Goal: Task Accomplishment & Management: Manage account settings

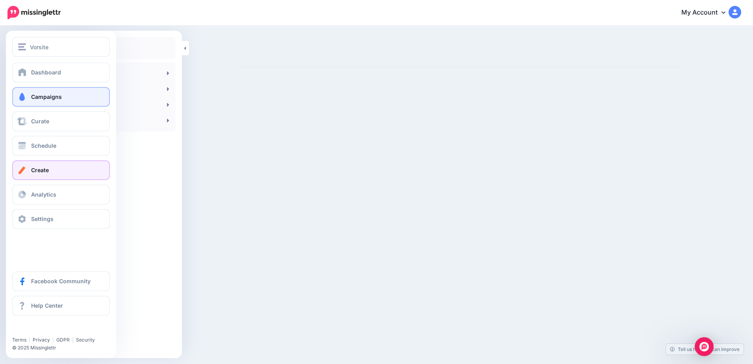
click at [52, 92] on link "Campaigns" at bounding box center [61, 97] width 98 height 20
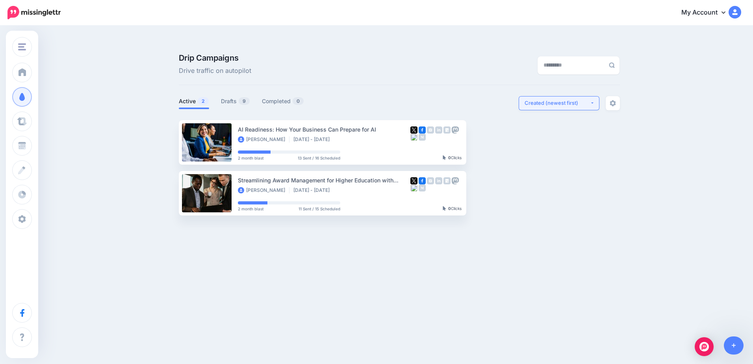
click at [589, 99] on div "Created (newest first)" at bounding box center [556, 102] width 65 height 7
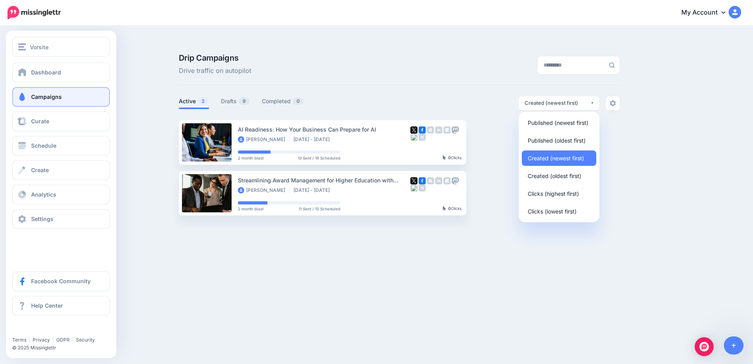
click at [28, 103] on link "Campaigns" at bounding box center [61, 97] width 98 height 20
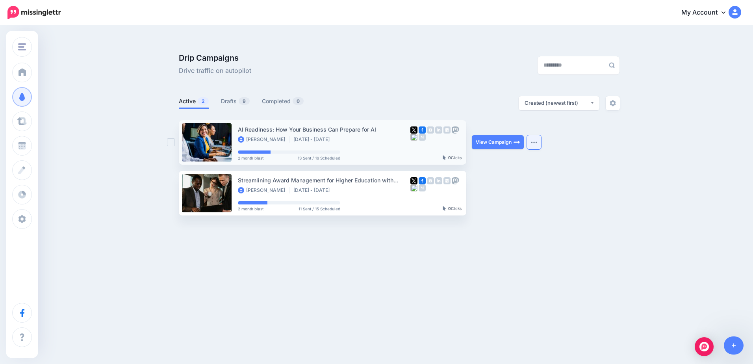
click at [534, 141] on img "button" at bounding box center [534, 142] width 6 height 2
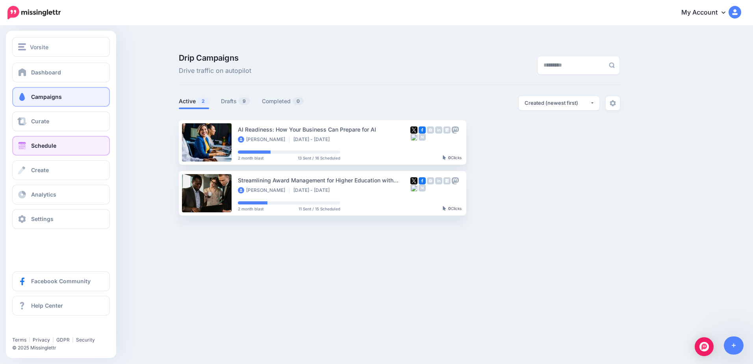
click at [23, 152] on link "Schedule" at bounding box center [61, 146] width 98 height 20
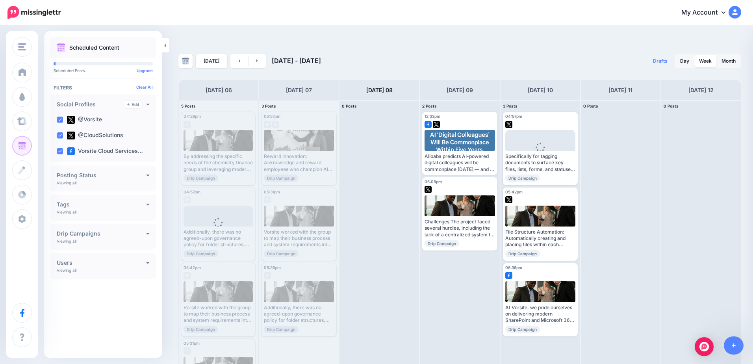
click at [721, 15] on link "My Account" at bounding box center [707, 12] width 68 height 19
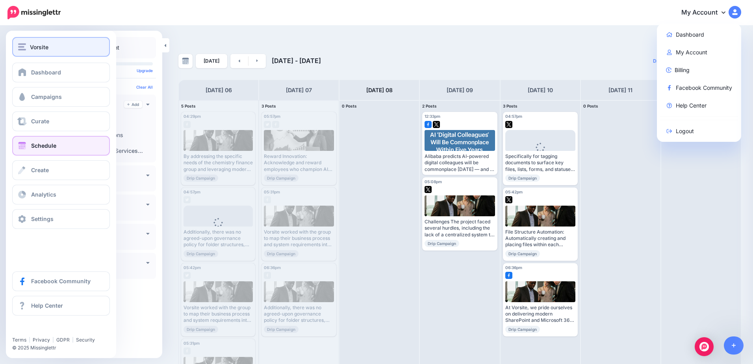
click at [27, 48] on div "Vorsite" at bounding box center [61, 47] width 86 height 9
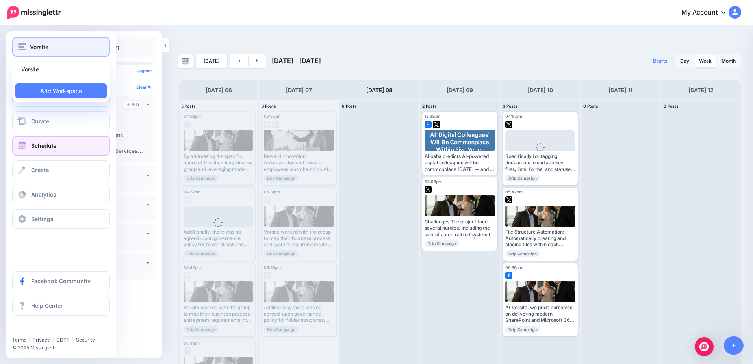
click at [35, 43] on span "Vorsite" at bounding box center [39, 47] width 19 height 9
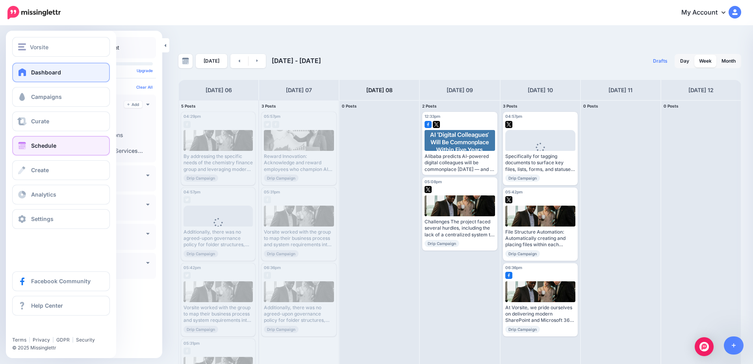
click at [39, 66] on link "Dashboard" at bounding box center [61, 73] width 98 height 20
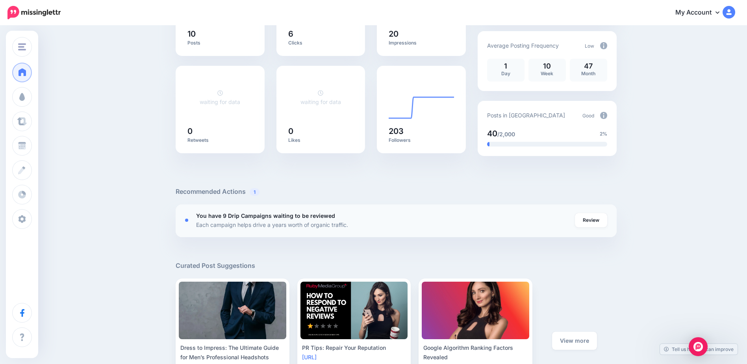
scroll to position [157, 0]
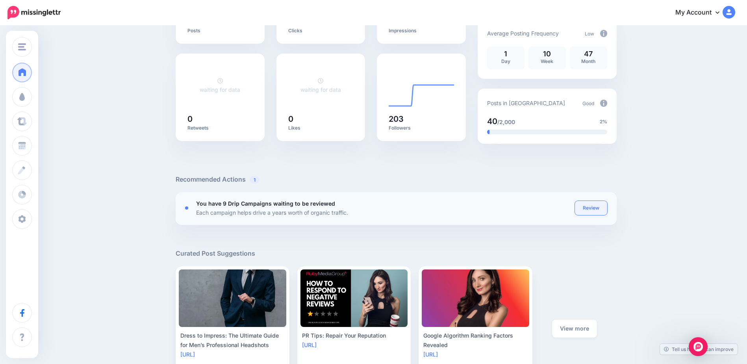
click at [596, 201] on link "Review" at bounding box center [591, 208] width 32 height 14
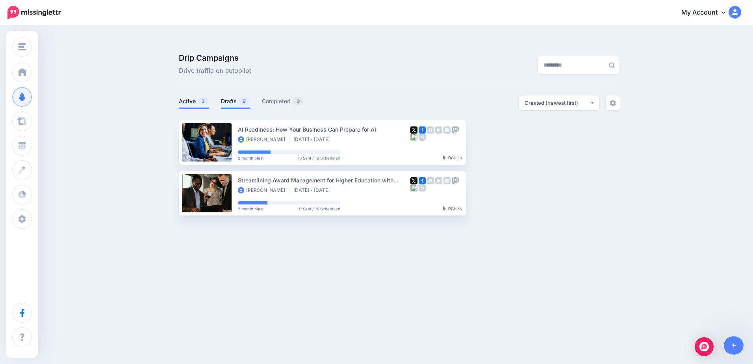
click at [235, 96] on link "Drafts 9" at bounding box center [235, 100] width 29 height 9
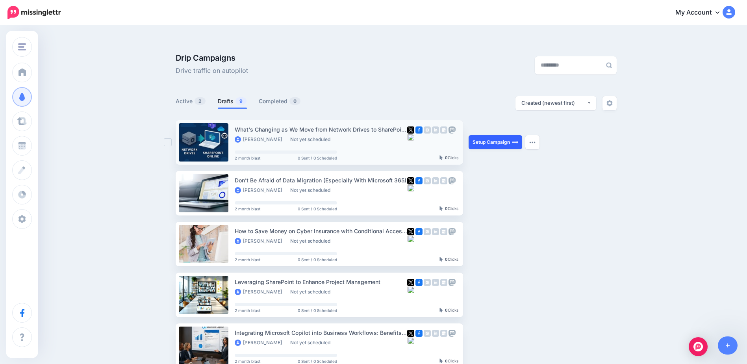
click at [502, 135] on link "Setup Campaign" at bounding box center [496, 142] width 54 height 14
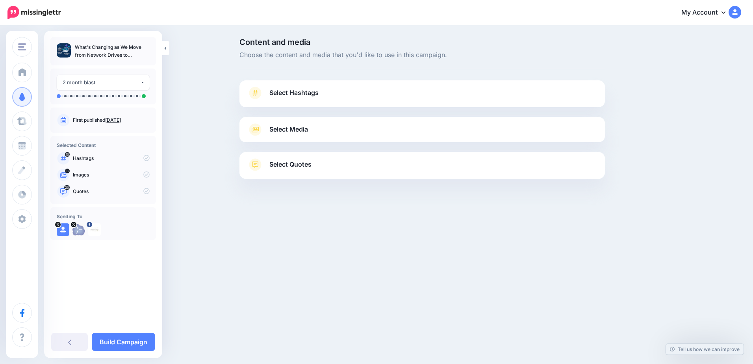
click at [517, 126] on link "Select Media" at bounding box center [422, 129] width 350 height 13
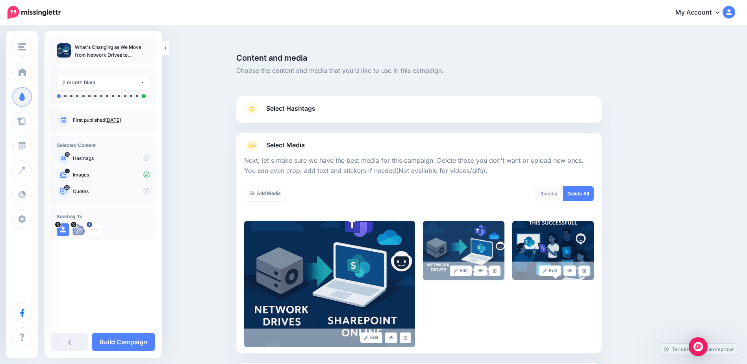
click at [454, 221] on img at bounding box center [463, 250] width 81 height 59
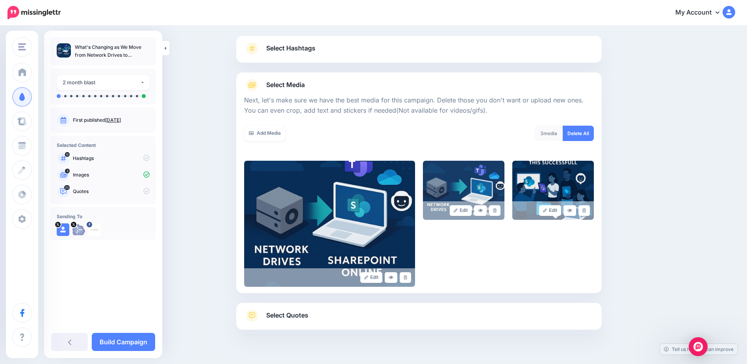
scroll to position [61, 0]
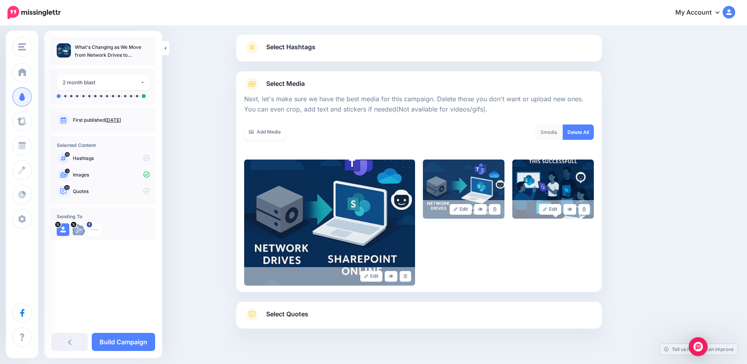
click at [477, 175] on img at bounding box center [463, 188] width 81 height 59
click at [409, 271] on link at bounding box center [405, 276] width 11 height 11
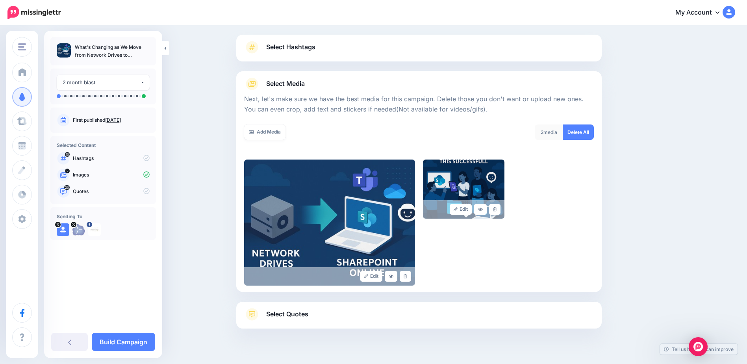
click at [359, 308] on link "Select Quotes" at bounding box center [419, 318] width 350 height 20
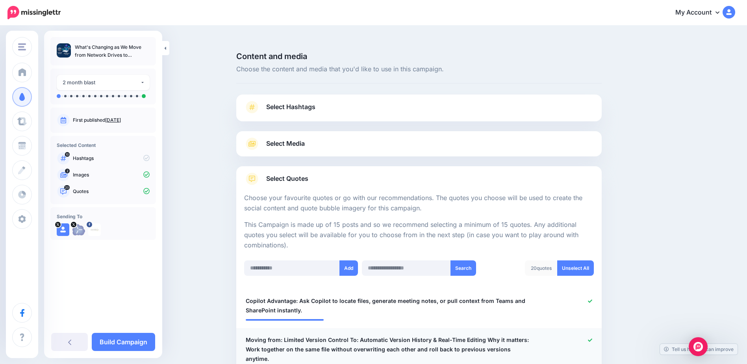
scroll to position [0, 0]
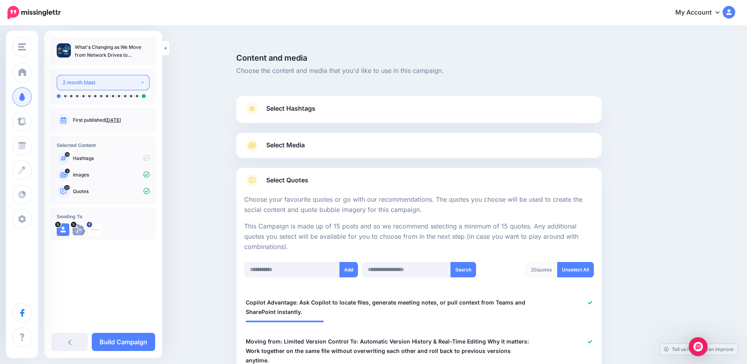
click at [117, 81] on div "2 month blast" at bounding box center [102, 82] width 78 height 9
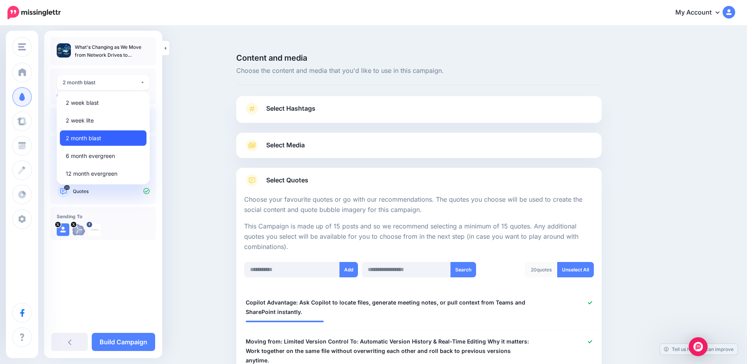
click at [93, 140] on span "2 month blast" at bounding box center [83, 137] width 35 height 9
select select "******"
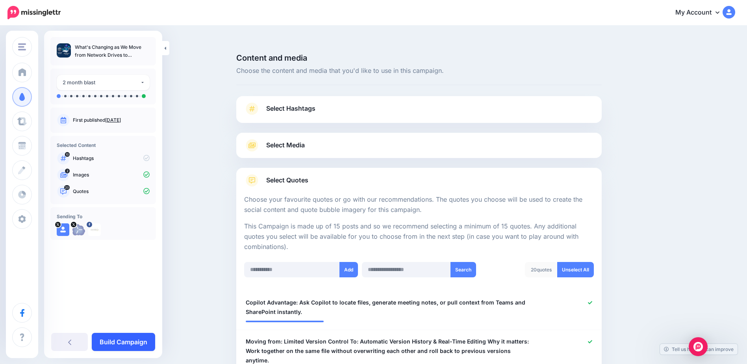
click at [100, 343] on link "Build Campaign" at bounding box center [123, 342] width 63 height 18
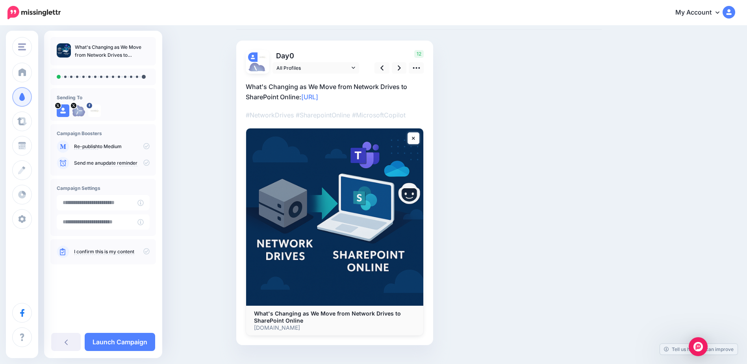
scroll to position [56, 0]
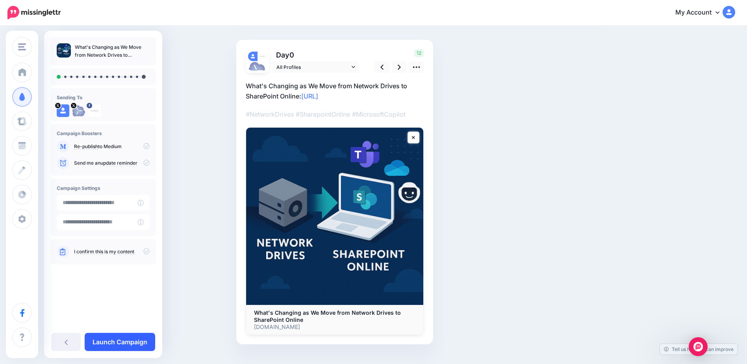
click at [126, 341] on link "Launch Campaign" at bounding box center [120, 342] width 70 height 18
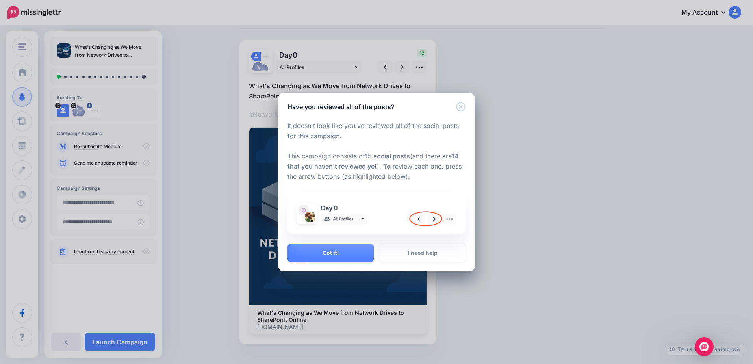
click at [432, 219] on img at bounding box center [376, 213] width 169 height 33
click at [334, 254] on button "Got it!" at bounding box center [330, 253] width 86 height 18
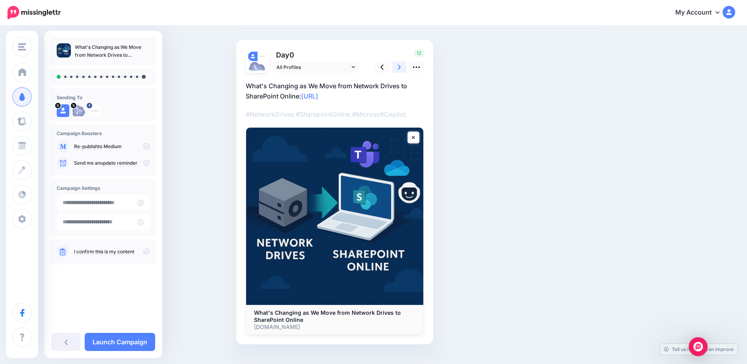
click at [400, 63] on icon at bounding box center [399, 67] width 3 height 8
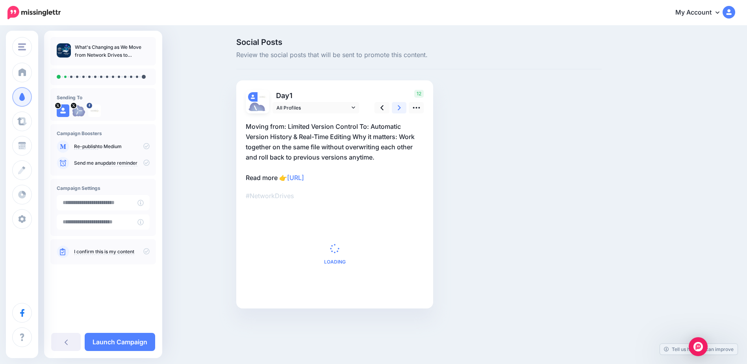
scroll to position [0, 0]
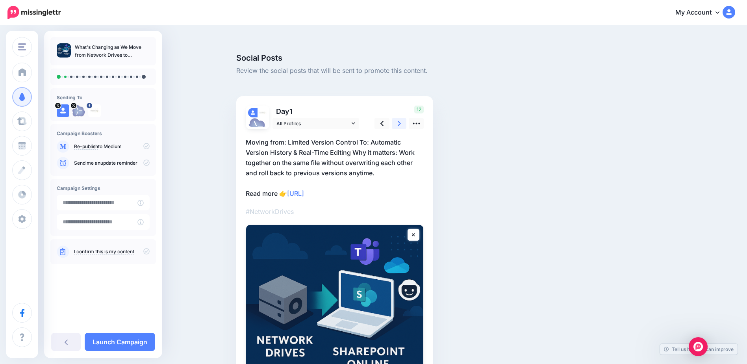
click at [405, 118] on link at bounding box center [399, 123] width 15 height 11
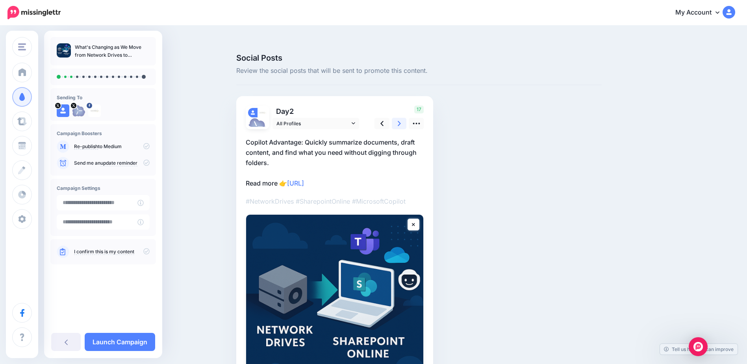
click at [405, 118] on link at bounding box center [399, 123] width 15 height 11
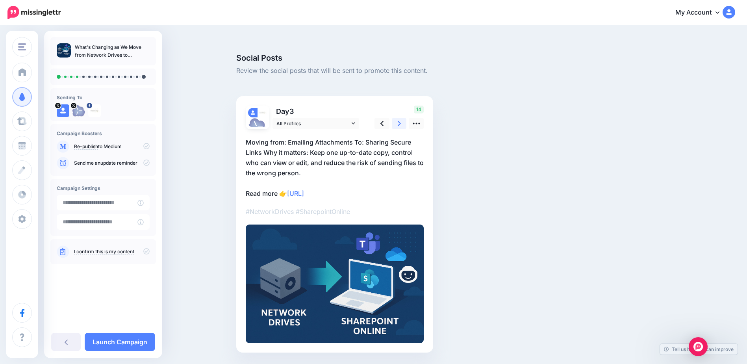
click at [405, 118] on link at bounding box center [399, 123] width 15 height 11
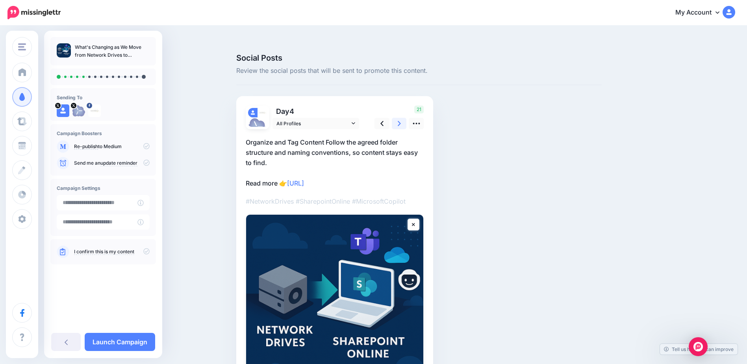
click at [405, 118] on link at bounding box center [399, 123] width 15 height 11
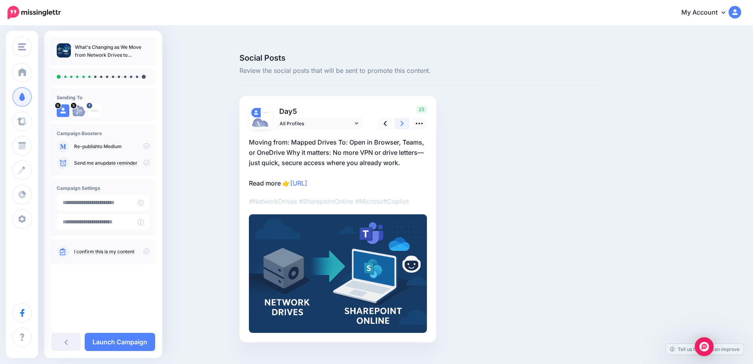
click at [405, 118] on link at bounding box center [401, 123] width 15 height 11
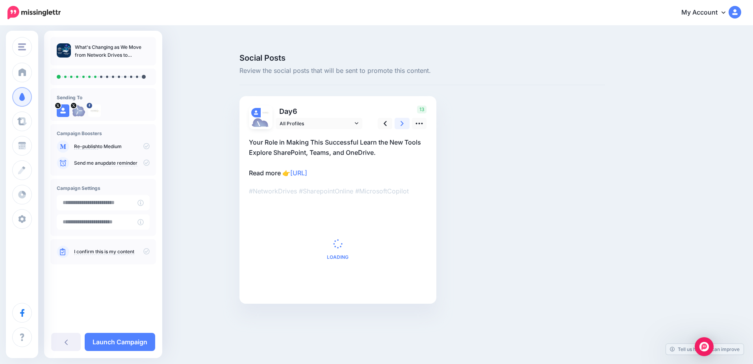
click at [405, 118] on link at bounding box center [401, 123] width 15 height 11
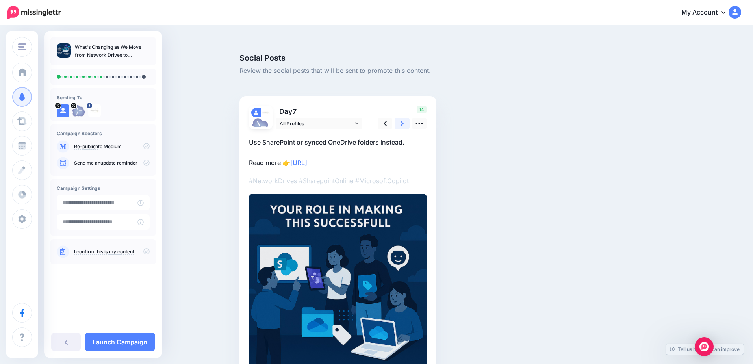
click at [405, 118] on link at bounding box center [401, 123] width 15 height 11
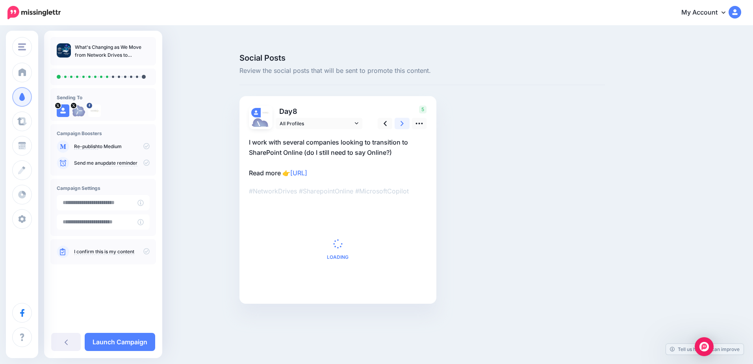
click at [405, 118] on link at bounding box center [401, 123] width 15 height 11
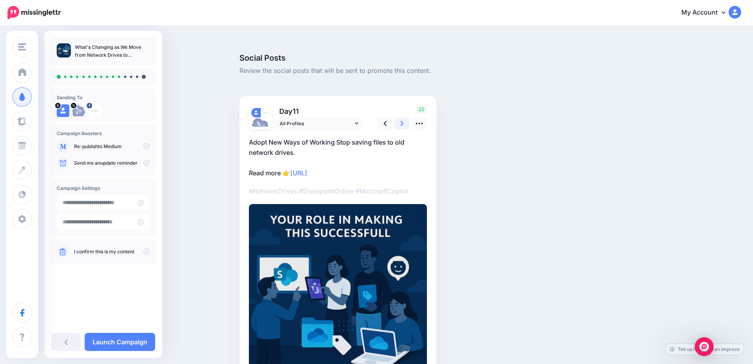
click at [405, 118] on link at bounding box center [401, 123] width 15 height 11
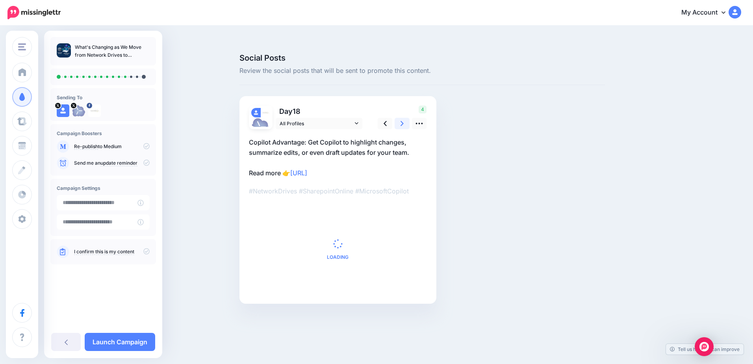
click at [405, 118] on link at bounding box center [401, 123] width 15 height 11
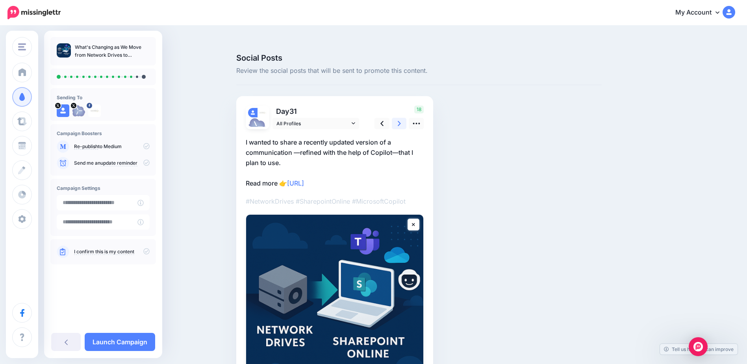
click at [405, 118] on link at bounding box center [399, 123] width 15 height 11
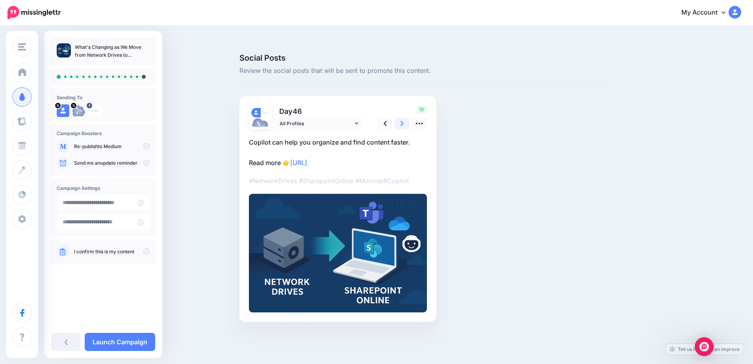
click at [405, 118] on link at bounding box center [401, 123] width 15 height 11
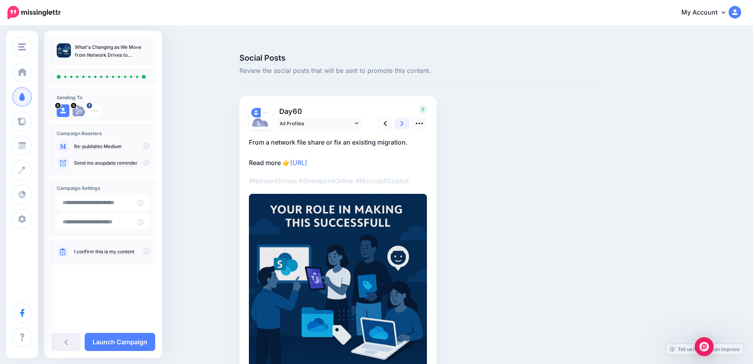
click at [405, 118] on link at bounding box center [401, 123] width 15 height 11
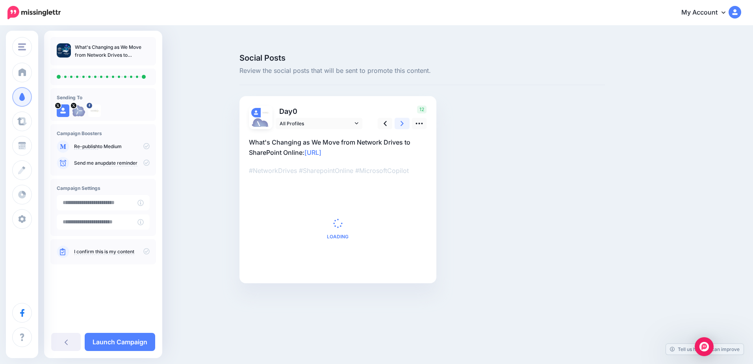
click at [405, 118] on link at bounding box center [401, 123] width 15 height 11
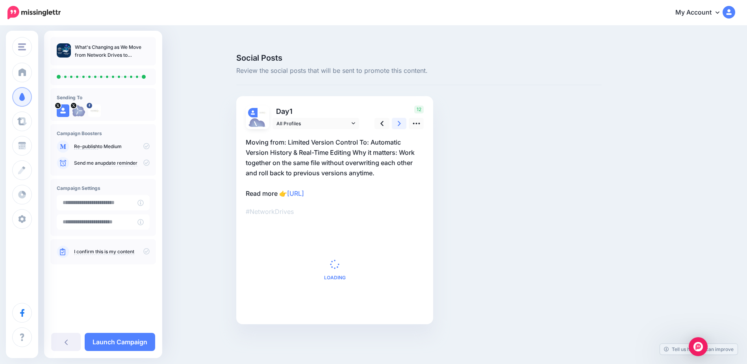
click at [405, 118] on link at bounding box center [399, 123] width 15 height 11
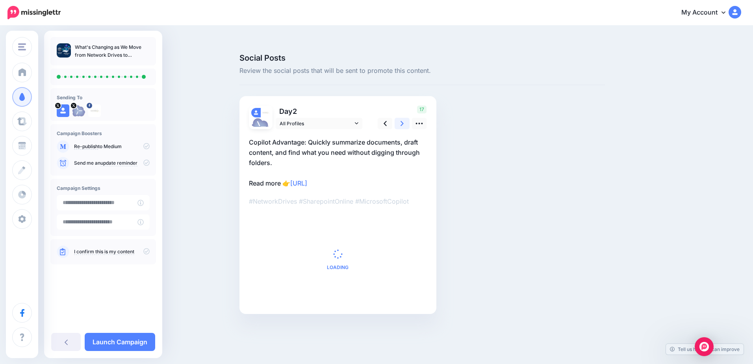
click at [405, 118] on link at bounding box center [401, 123] width 15 height 11
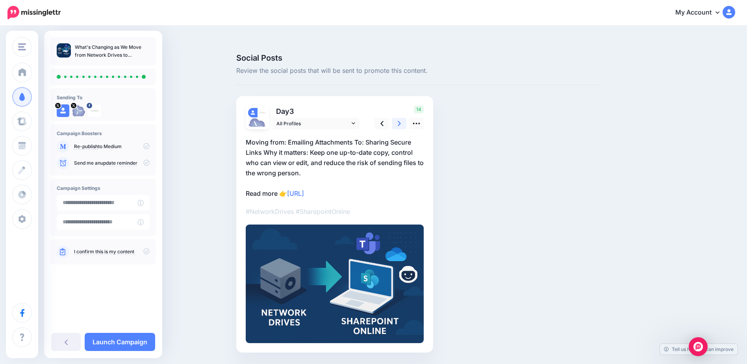
click at [405, 118] on link at bounding box center [399, 123] width 15 height 11
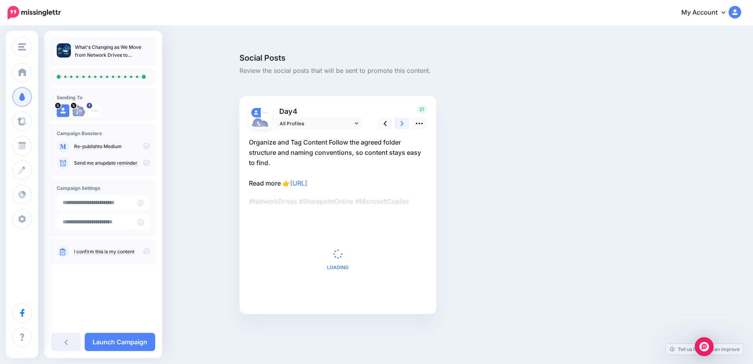
click at [405, 118] on link at bounding box center [401, 123] width 15 height 11
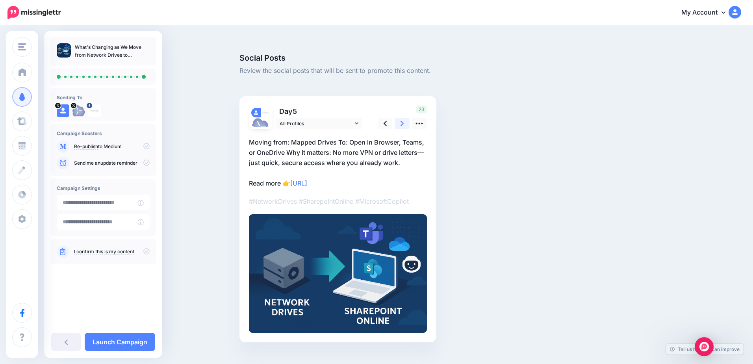
click at [405, 118] on link at bounding box center [401, 123] width 15 height 11
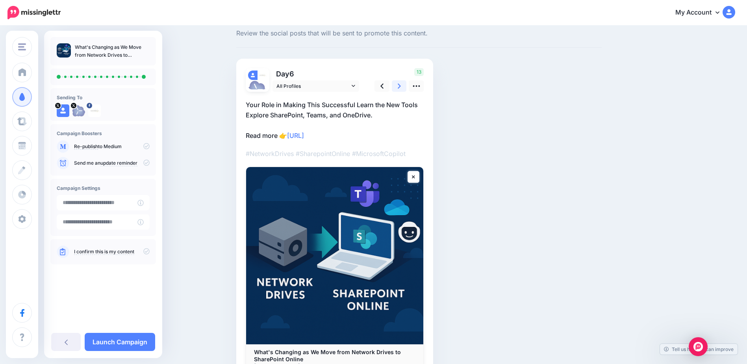
scroll to position [77, 0]
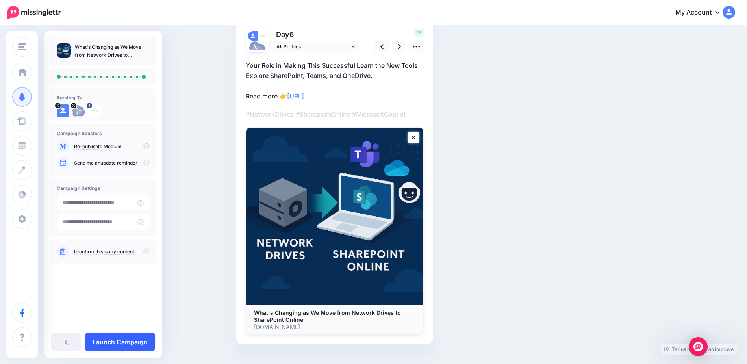
click at [138, 346] on link "Launch Campaign" at bounding box center [120, 342] width 70 height 18
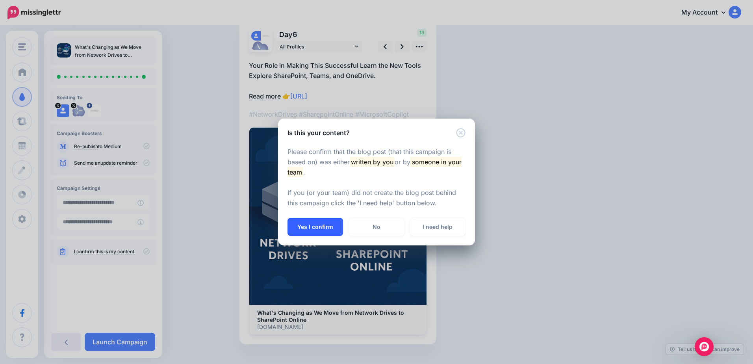
click at [317, 227] on button "Yes I confirm" at bounding box center [315, 227] width 56 height 18
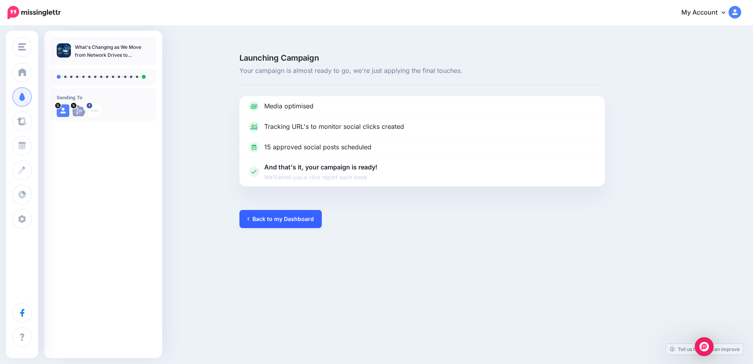
click at [284, 210] on link "Back to my Dashboard" at bounding box center [280, 219] width 82 height 18
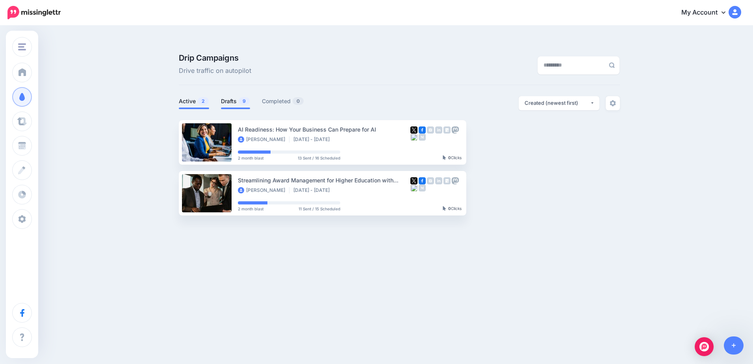
click at [225, 96] on link "Drafts 9" at bounding box center [235, 100] width 29 height 9
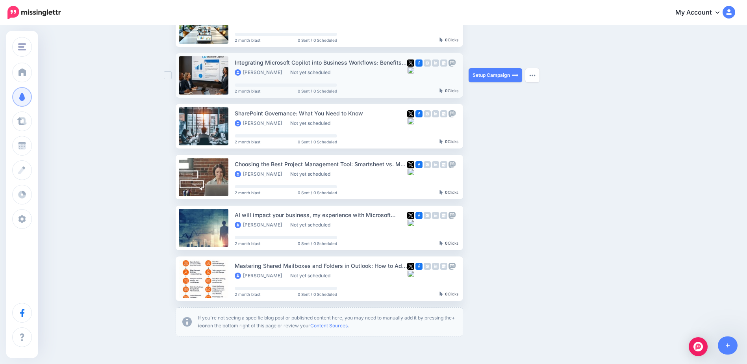
scroll to position [236, 0]
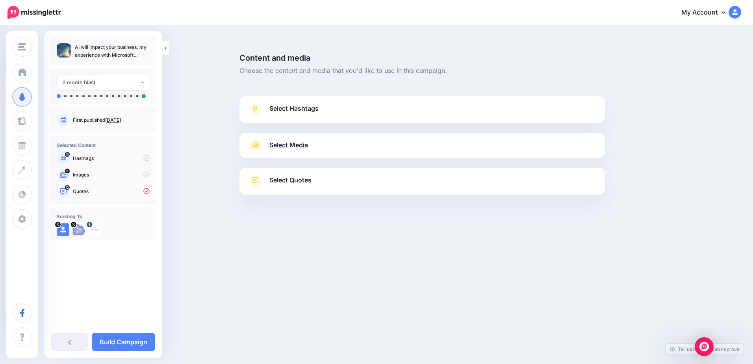
click at [328, 102] on link "Select Hashtags" at bounding box center [422, 112] width 350 height 20
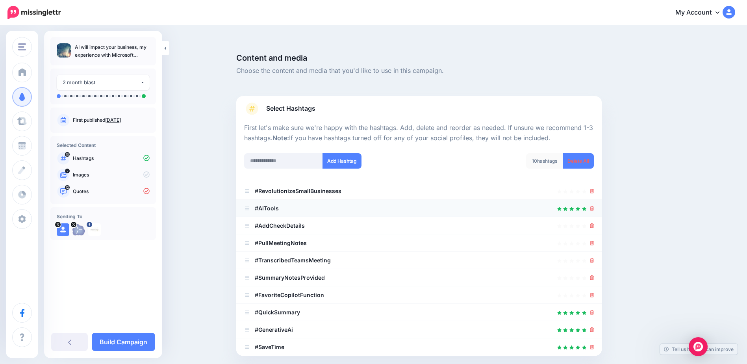
click at [531, 204] on div at bounding box center [419, 208] width 350 height 9
click at [593, 293] on icon at bounding box center [592, 295] width 4 height 5
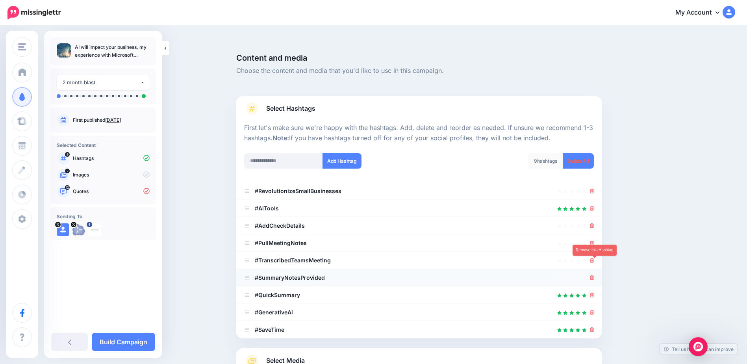
click at [594, 275] on icon at bounding box center [592, 277] width 4 height 5
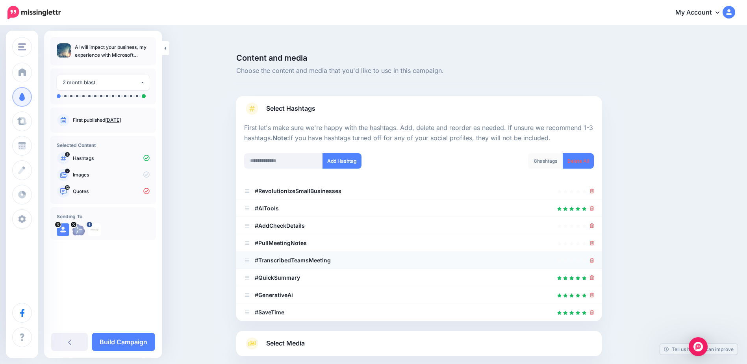
click at [594, 258] on icon at bounding box center [592, 260] width 4 height 5
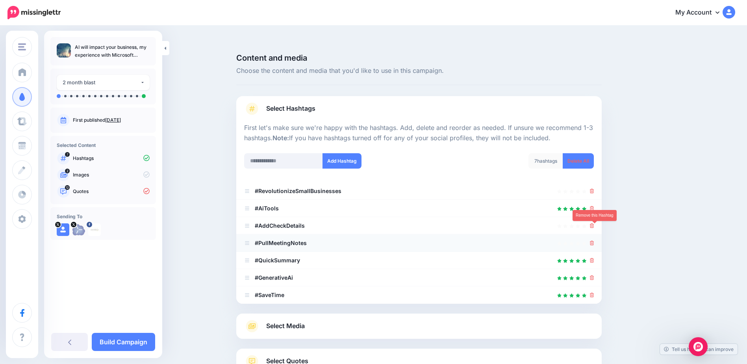
click at [594, 241] on icon at bounding box center [592, 243] width 4 height 5
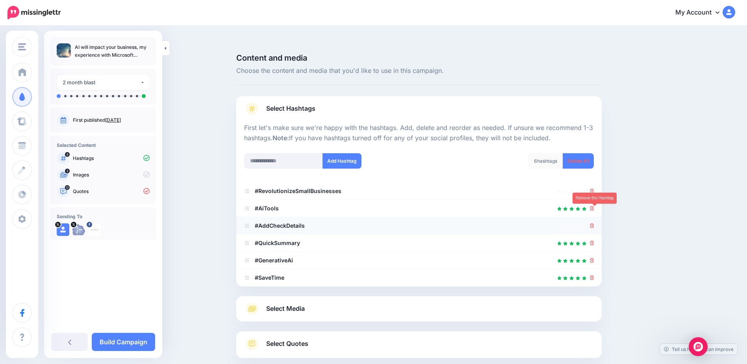
click at [594, 223] on icon at bounding box center [592, 225] width 4 height 5
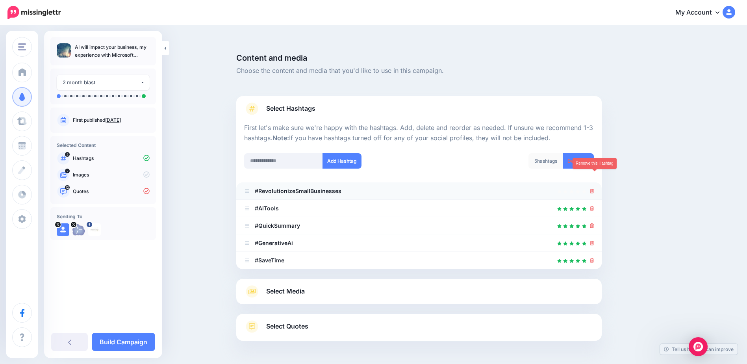
click at [594, 189] on icon at bounding box center [592, 191] width 4 height 5
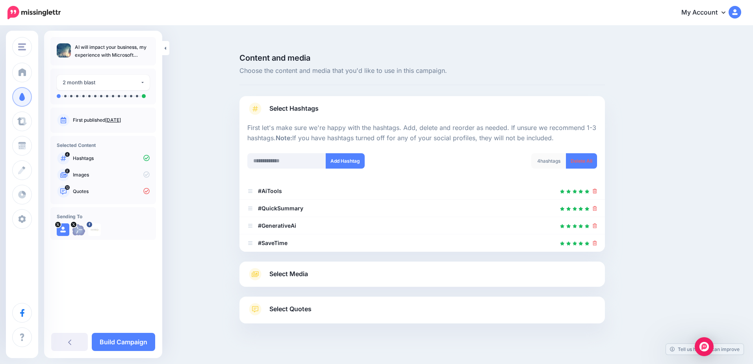
click at [315, 268] on link "Select Media" at bounding box center [422, 274] width 350 height 13
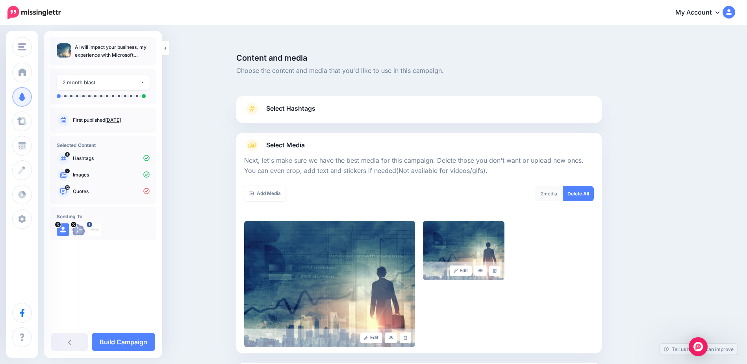
click at [328, 102] on link "Select Hashtags" at bounding box center [419, 112] width 350 height 20
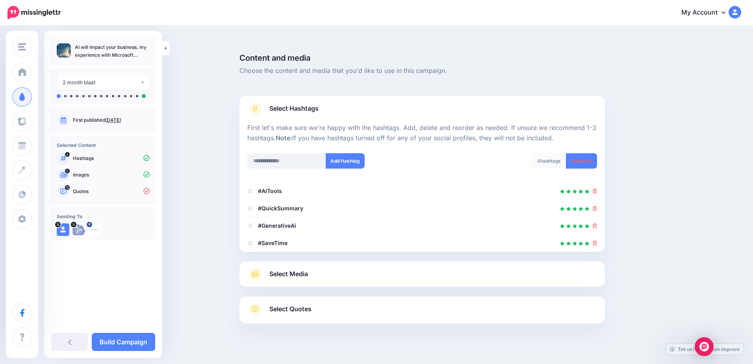
click at [281, 269] on span "Select Media" at bounding box center [288, 274] width 39 height 11
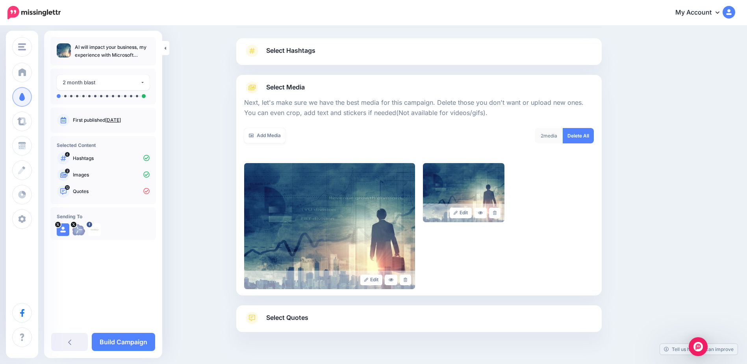
scroll to position [61, 0]
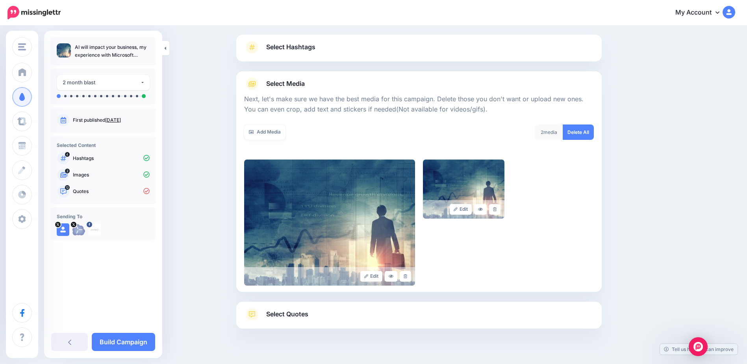
click at [354, 308] on link "Select Quotes" at bounding box center [419, 318] width 350 height 20
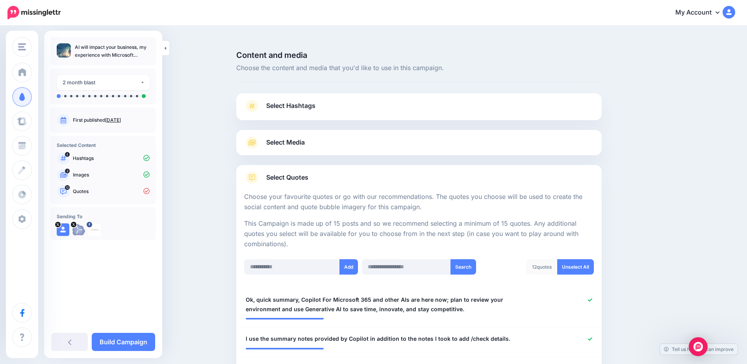
scroll to position [0, 0]
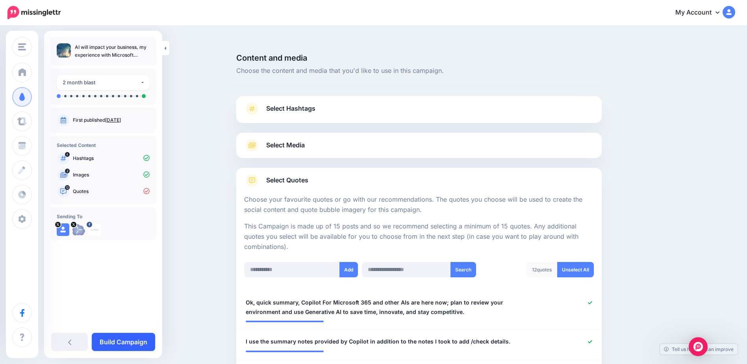
click at [133, 341] on link "Build Campaign" at bounding box center [123, 342] width 63 height 18
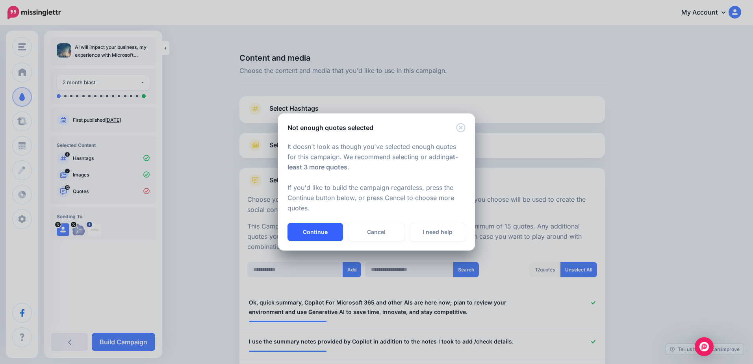
click at [330, 232] on button "Continue" at bounding box center [315, 232] width 56 height 18
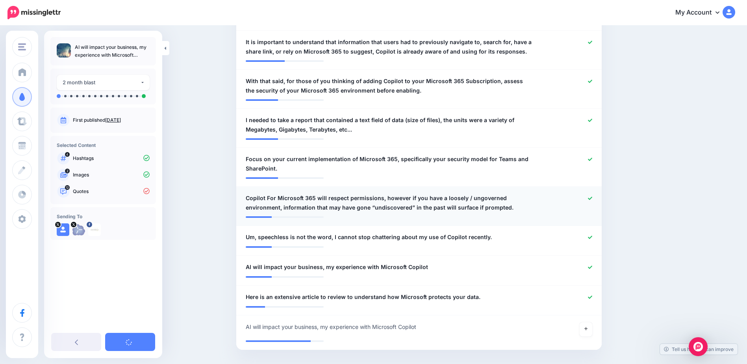
scroll to position [419, 0]
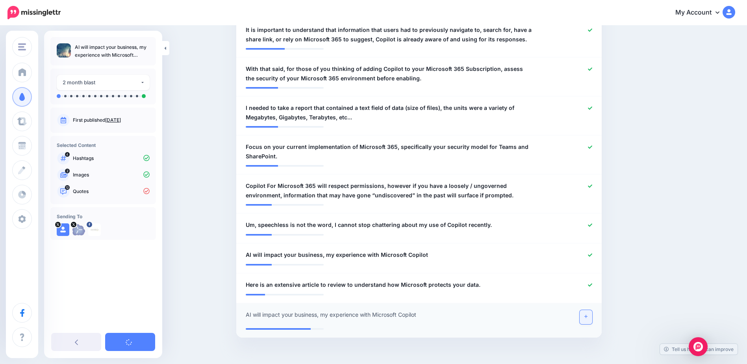
click at [591, 310] on link at bounding box center [586, 317] width 13 height 14
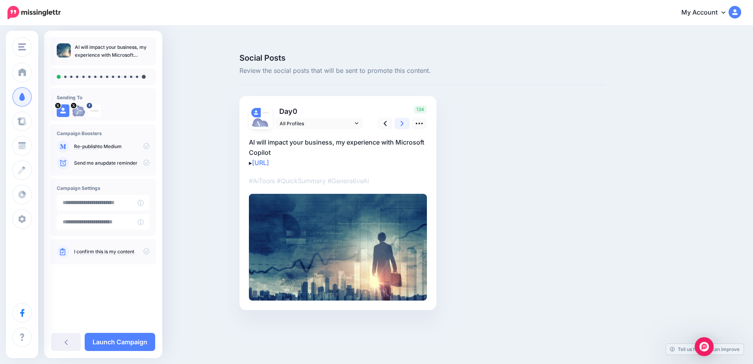
click at [401, 121] on icon at bounding box center [401, 123] width 3 height 5
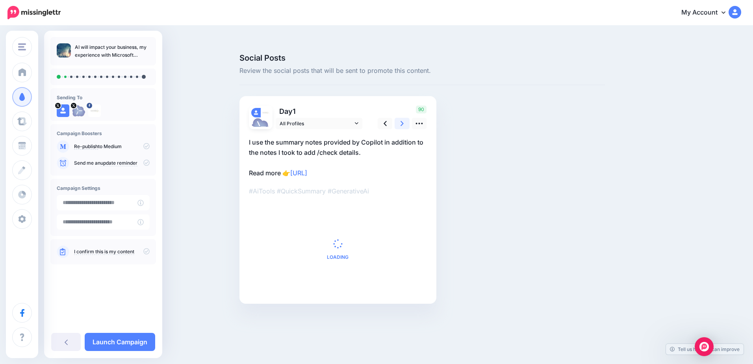
click at [401, 121] on icon at bounding box center [401, 123] width 3 height 5
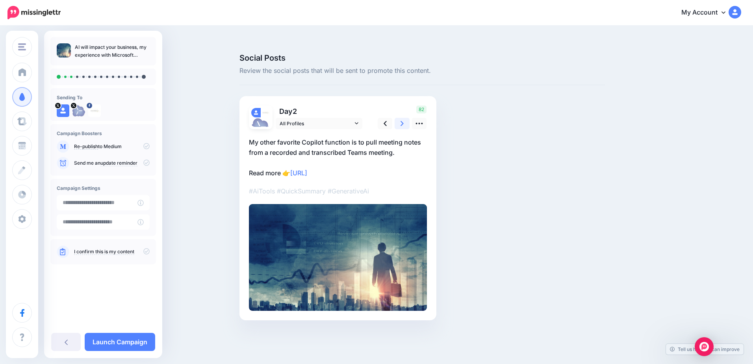
click at [401, 121] on icon at bounding box center [401, 123] width 3 height 5
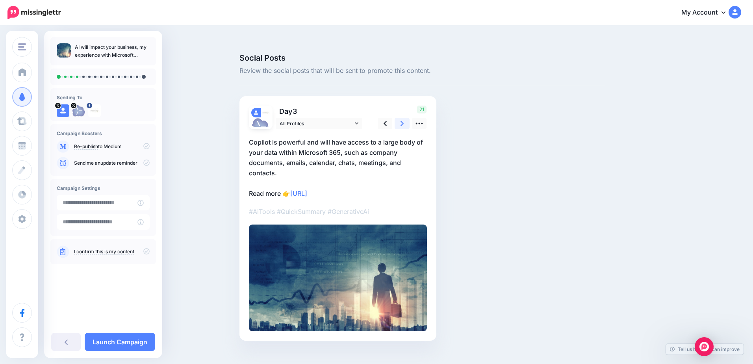
click at [401, 121] on icon at bounding box center [401, 123] width 3 height 5
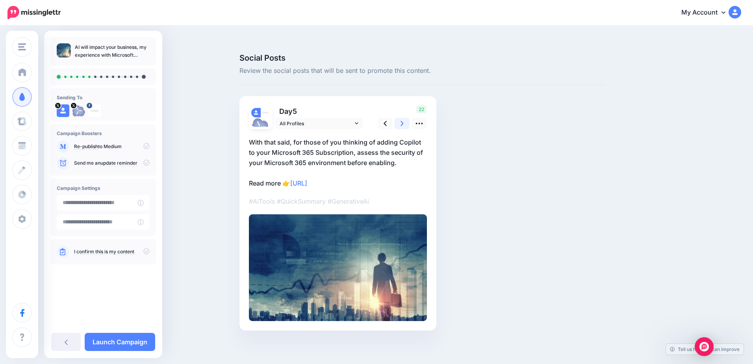
click at [401, 121] on icon at bounding box center [401, 123] width 3 height 5
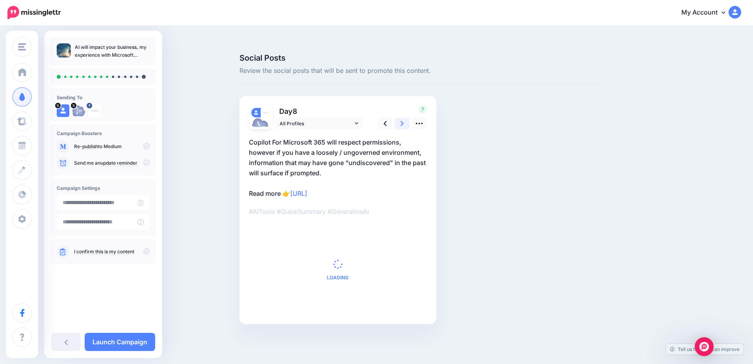
click at [401, 121] on icon at bounding box center [401, 123] width 3 height 5
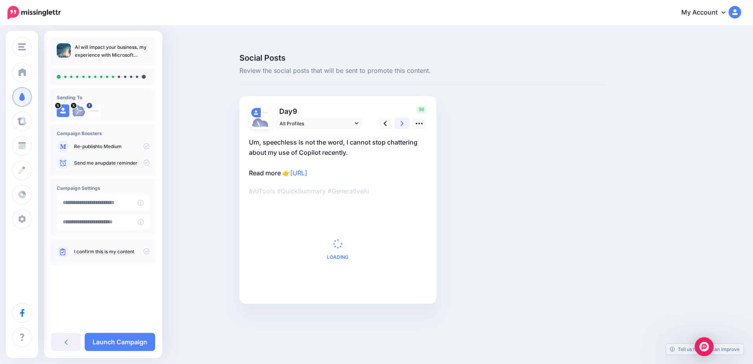
click at [401, 121] on icon at bounding box center [401, 123] width 3 height 5
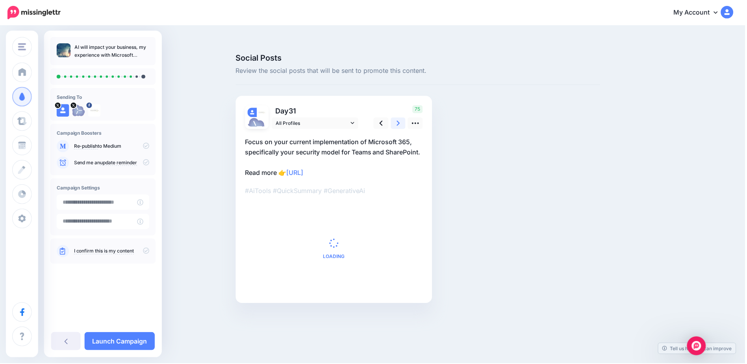
click at [401, 121] on icon at bounding box center [399, 123] width 3 height 5
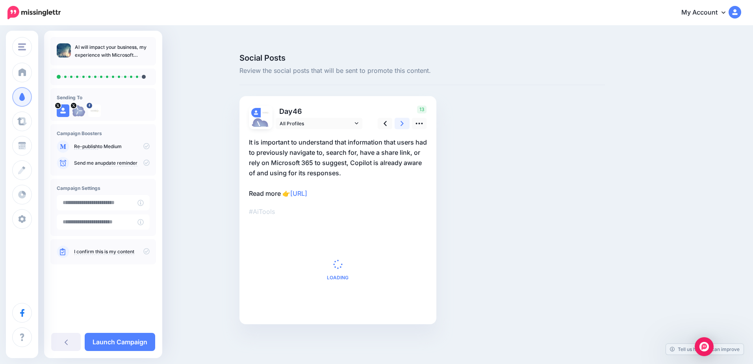
click at [401, 121] on icon at bounding box center [401, 123] width 3 height 5
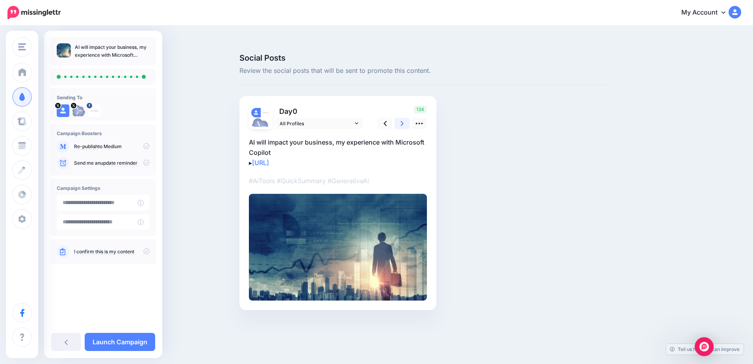
click at [401, 121] on icon at bounding box center [401, 123] width 3 height 5
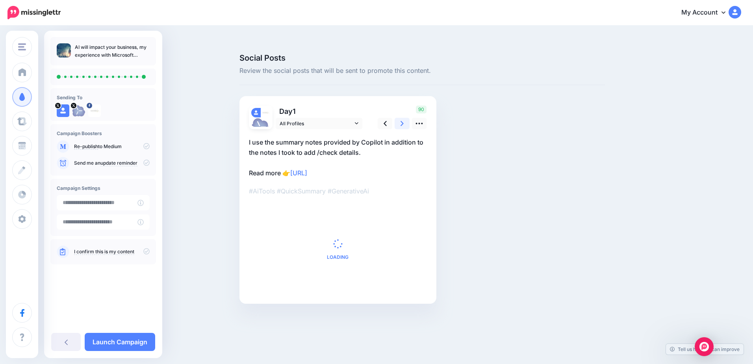
click at [401, 121] on icon at bounding box center [401, 123] width 3 height 5
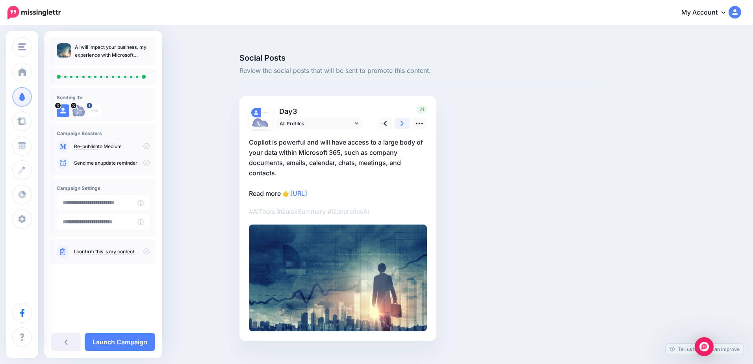
click at [401, 121] on icon at bounding box center [401, 123] width 3 height 5
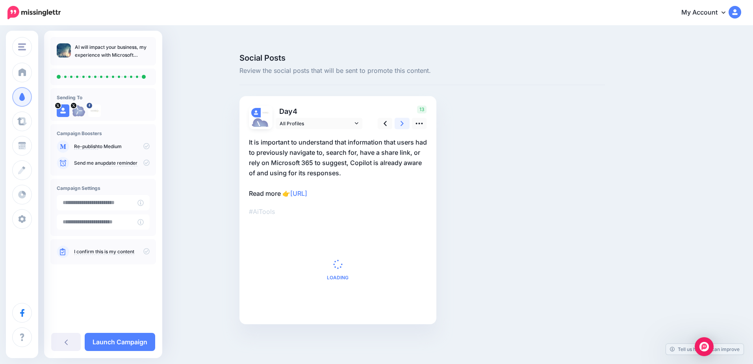
click at [401, 121] on icon at bounding box center [401, 123] width 3 height 5
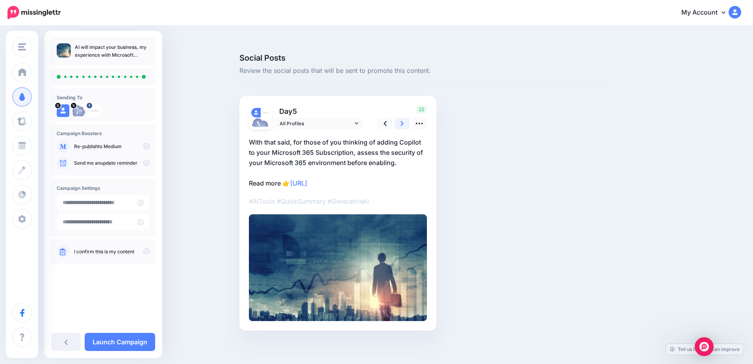
click at [401, 121] on icon at bounding box center [401, 123] width 3 height 5
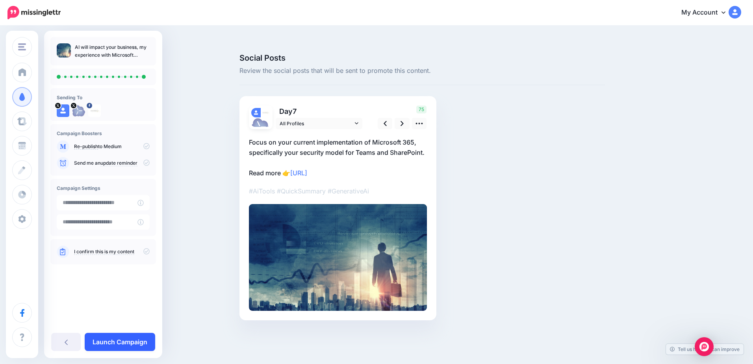
click at [134, 337] on link "Launch Campaign" at bounding box center [120, 342] width 70 height 18
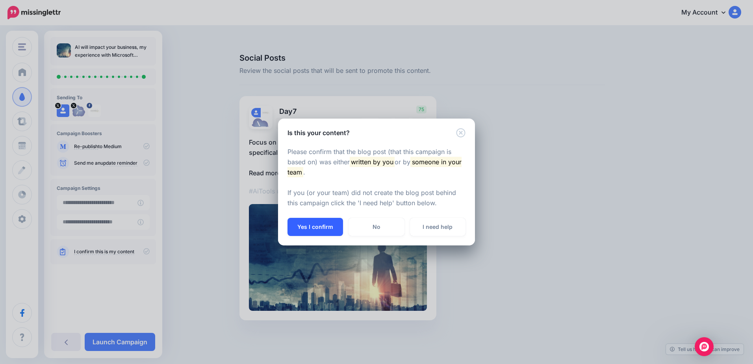
click at [310, 223] on button "Yes I confirm" at bounding box center [315, 227] width 56 height 18
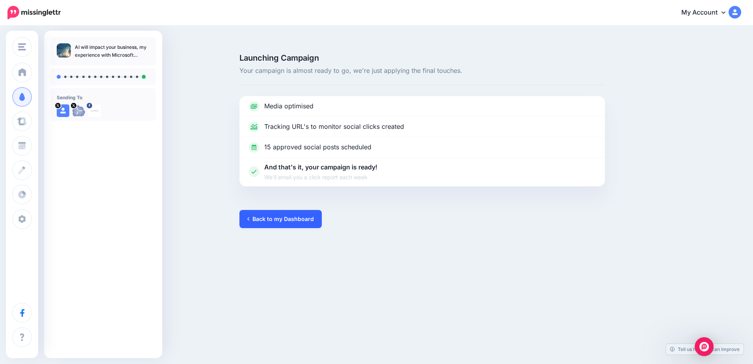
click at [289, 210] on link "Back to my Dashboard" at bounding box center [280, 219] width 82 height 18
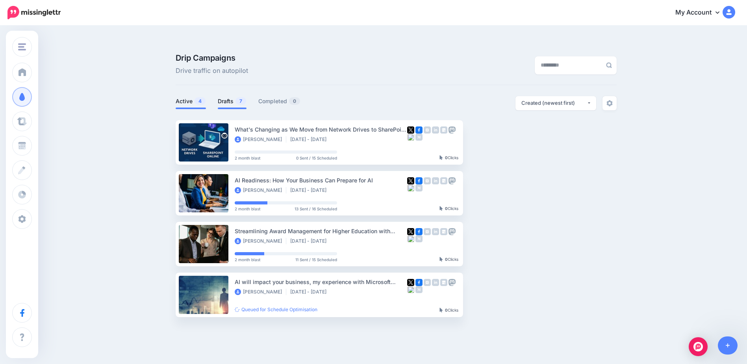
click at [228, 96] on link "Drafts 7" at bounding box center [232, 100] width 29 height 9
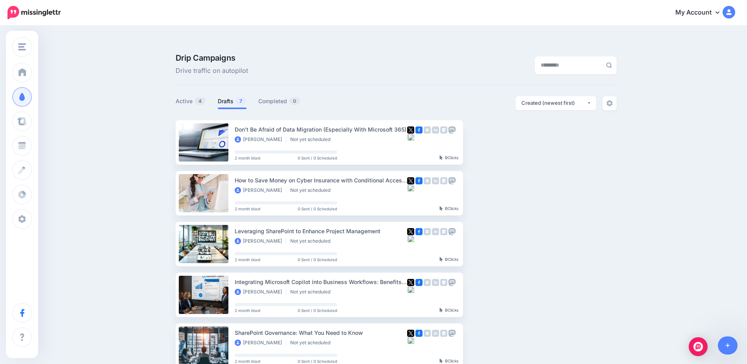
click at [499, 186] on link "Setup Campaign" at bounding box center [496, 193] width 54 height 14
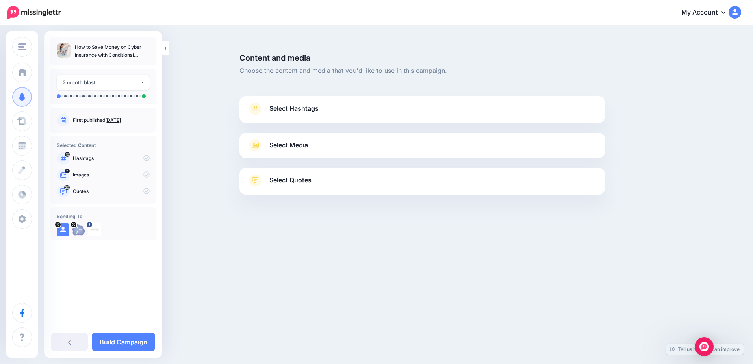
click at [330, 102] on link "Select Hashtags" at bounding box center [422, 112] width 350 height 20
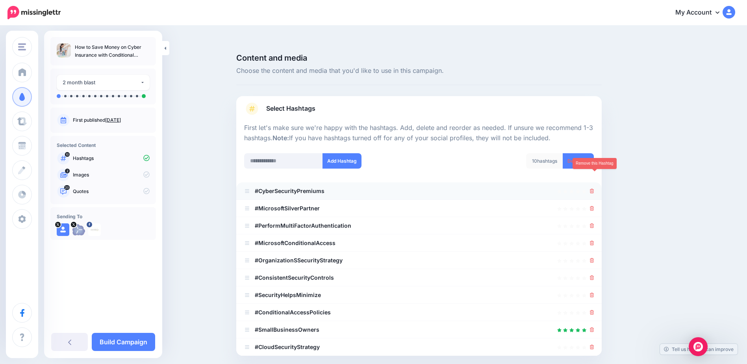
click at [593, 189] on icon at bounding box center [592, 191] width 4 height 5
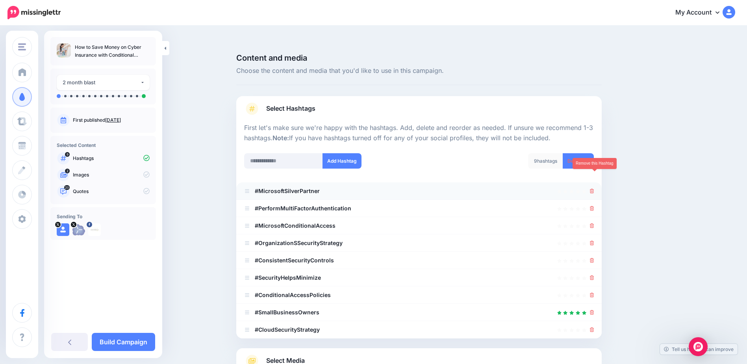
click at [594, 189] on icon at bounding box center [592, 191] width 4 height 5
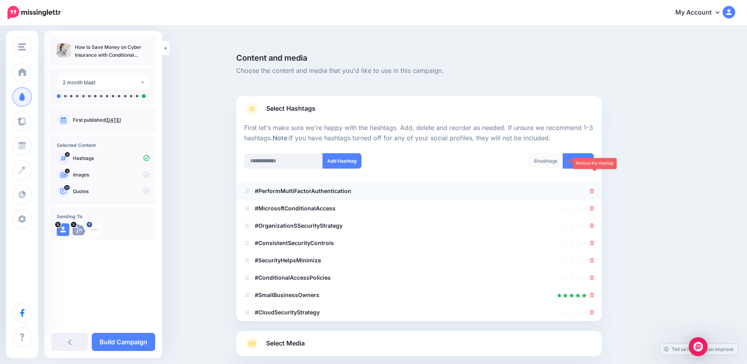
click at [594, 189] on icon at bounding box center [592, 191] width 4 height 5
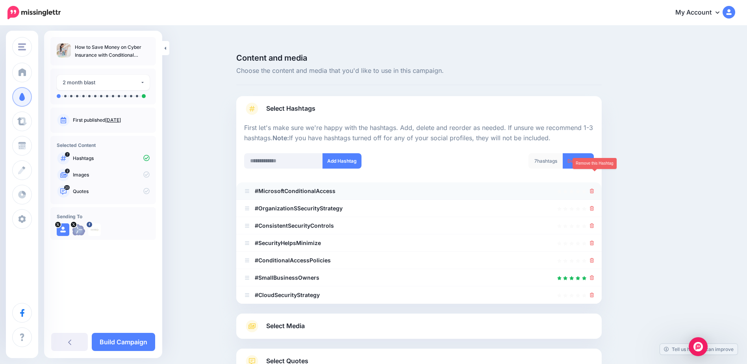
click at [594, 189] on icon at bounding box center [592, 191] width 4 height 5
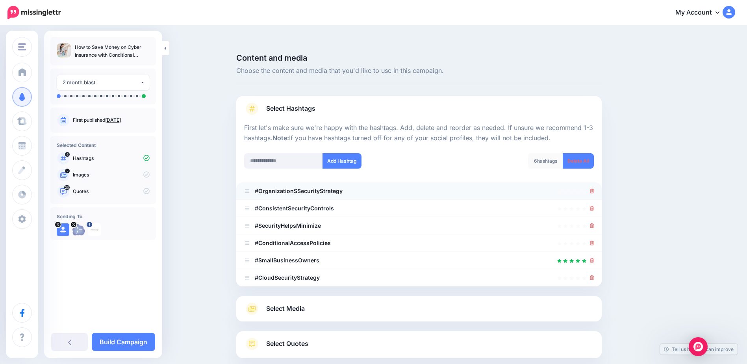
click at [594, 189] on icon at bounding box center [592, 191] width 4 height 5
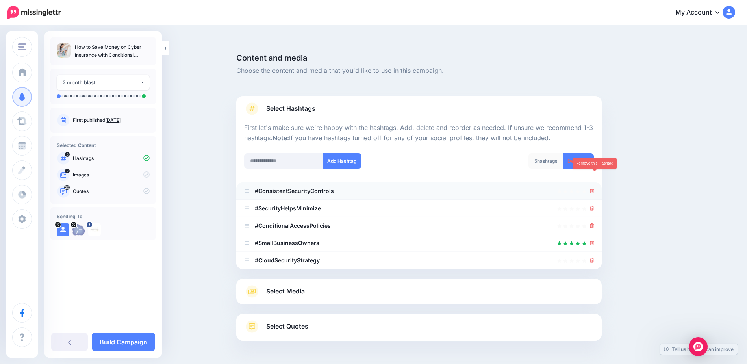
click at [594, 189] on icon at bounding box center [592, 191] width 4 height 5
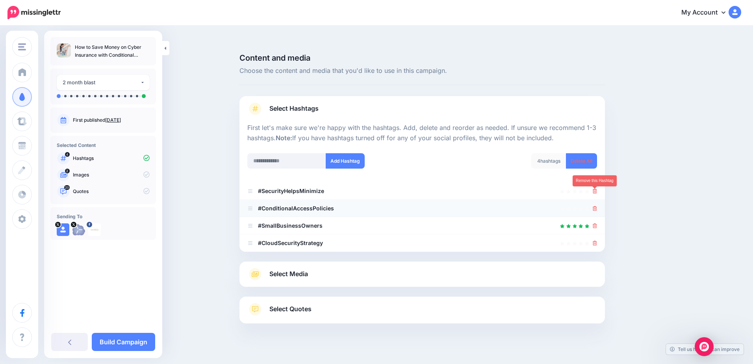
click at [596, 206] on icon at bounding box center [595, 208] width 4 height 5
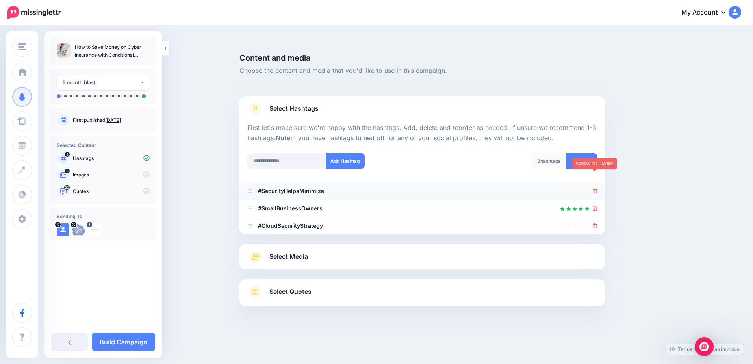
click at [595, 189] on icon at bounding box center [595, 191] width 4 height 5
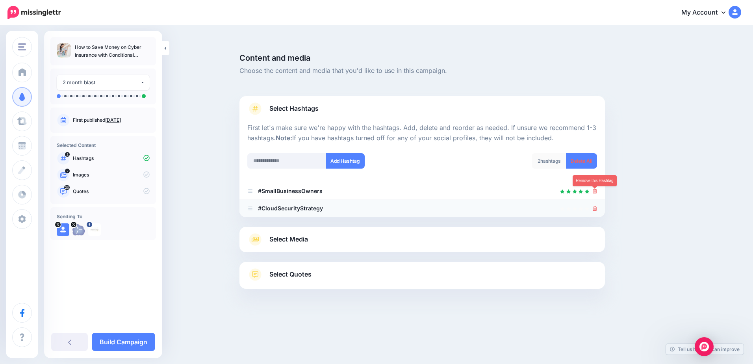
click at [594, 206] on icon at bounding box center [595, 208] width 4 height 5
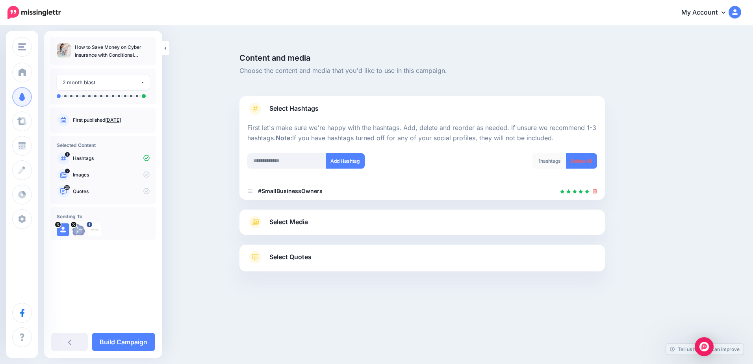
click at [294, 217] on span "Select Media" at bounding box center [288, 222] width 39 height 11
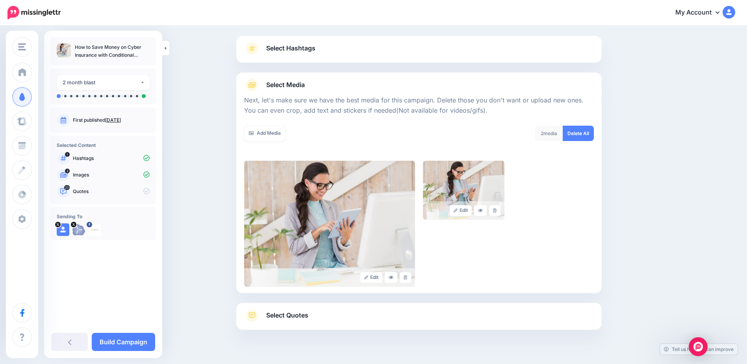
scroll to position [61, 0]
click at [449, 302] on div "Select Quotes Choose your favourite quotes or go with our recommendations. The …" at bounding box center [418, 315] width 365 height 27
click at [446, 302] on div "Select Quotes Choose your favourite quotes or go with our recommendations. The …" at bounding box center [418, 315] width 365 height 27
click at [324, 308] on link "Select Quotes" at bounding box center [419, 318] width 350 height 20
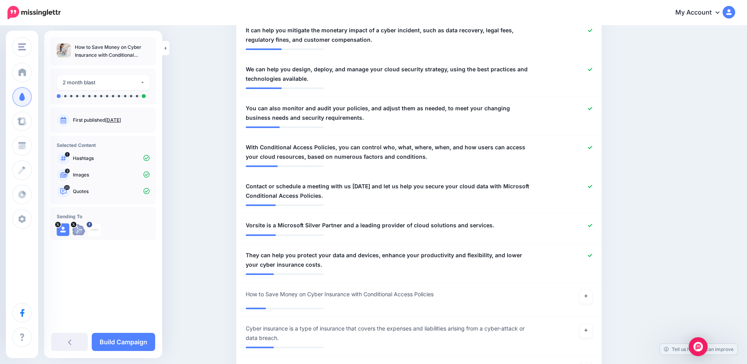
scroll to position [928, 0]
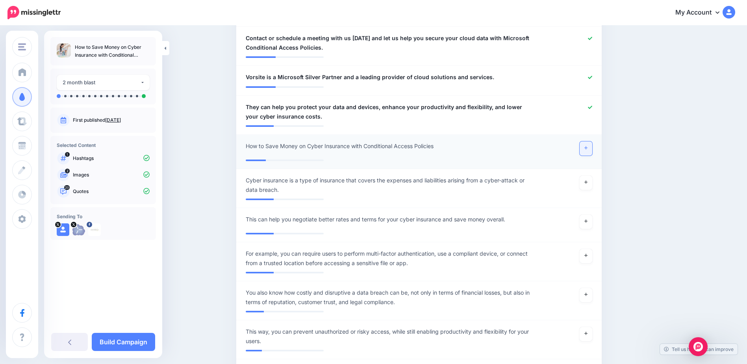
click at [589, 141] on link at bounding box center [586, 148] width 13 height 14
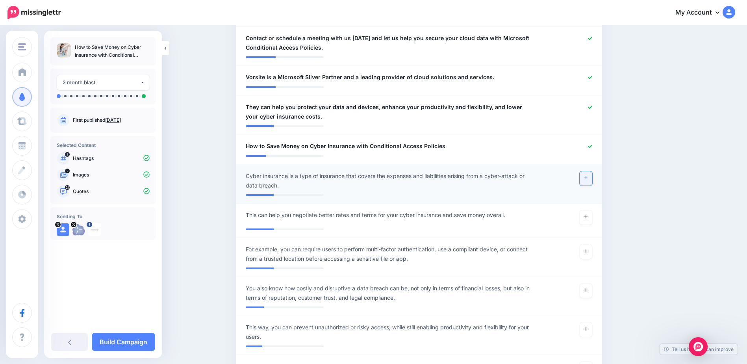
click at [587, 176] on icon at bounding box center [585, 178] width 3 height 4
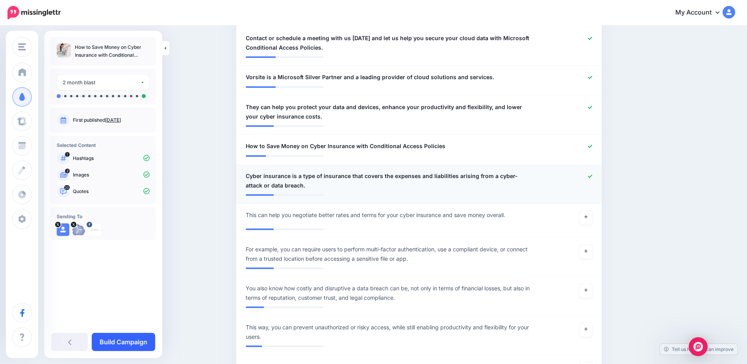
click at [115, 350] on link "Build Campaign" at bounding box center [123, 342] width 63 height 18
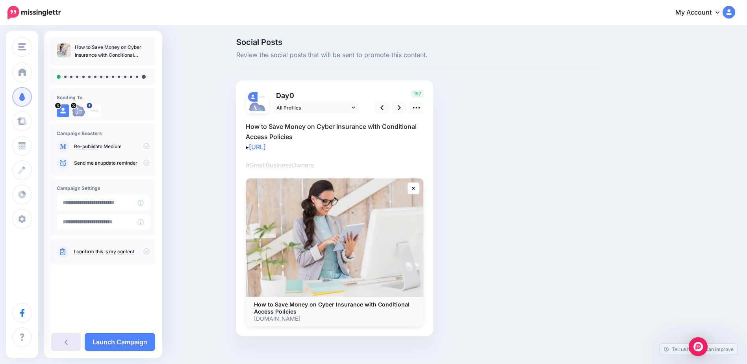
click at [61, 340] on link at bounding box center [66, 342] width 30 height 18
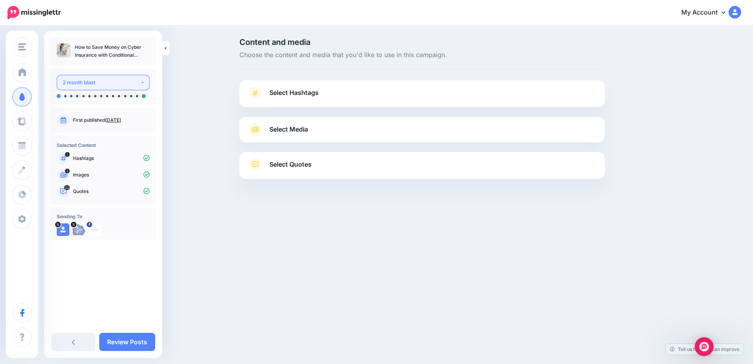
click at [83, 77] on button "2 month blast" at bounding box center [103, 82] width 93 height 15
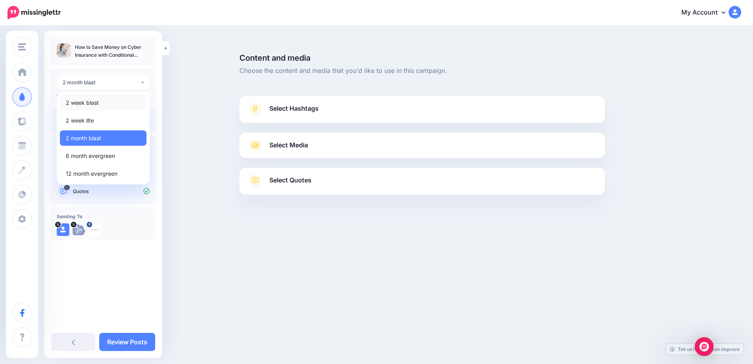
click at [101, 100] on link "2 week blast" at bounding box center [103, 102] width 87 height 15
select select "******"
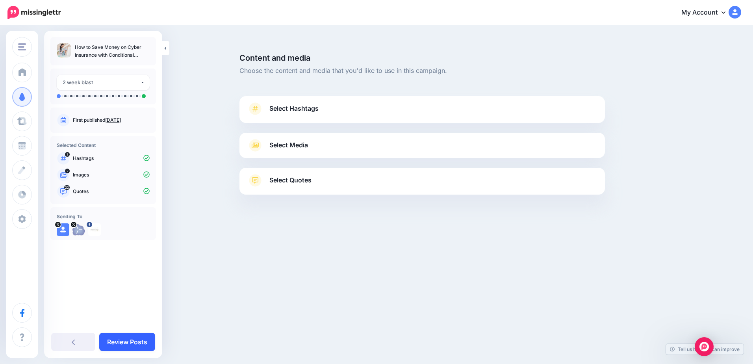
click at [142, 339] on link "Review Posts" at bounding box center [127, 342] width 56 height 18
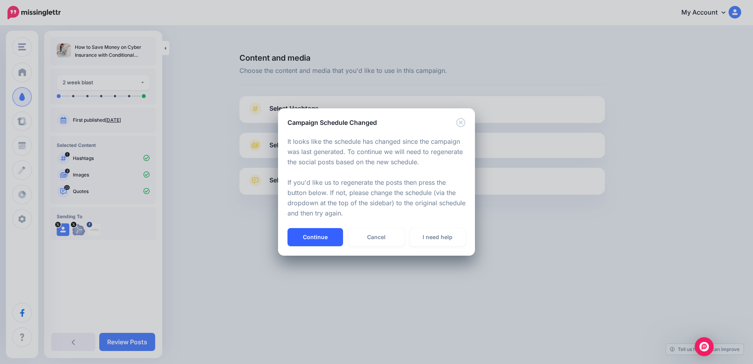
click at [330, 231] on button "Continue" at bounding box center [315, 237] width 56 height 18
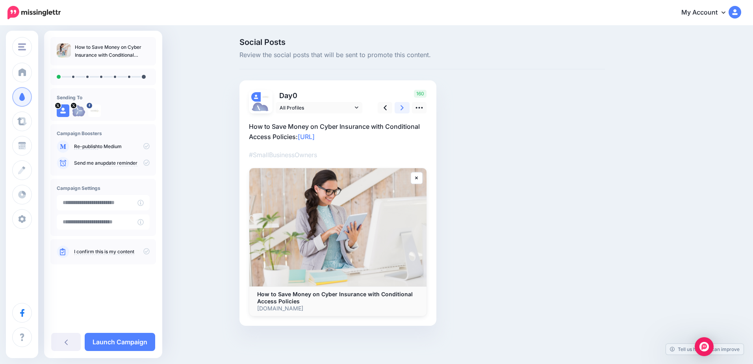
click at [401, 109] on icon at bounding box center [401, 108] width 3 height 8
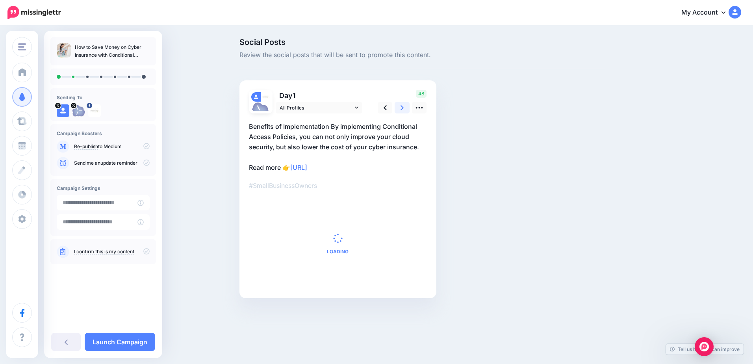
click at [401, 109] on icon at bounding box center [401, 108] width 3 height 8
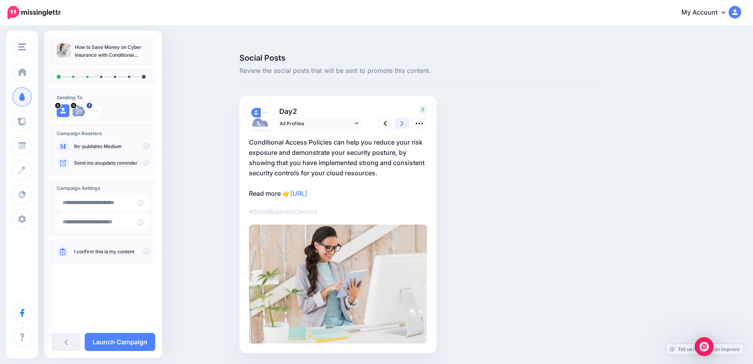
click at [401, 119] on icon at bounding box center [401, 123] width 3 height 8
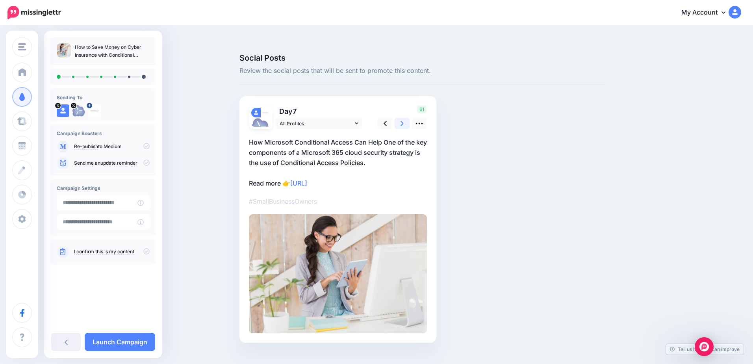
click at [401, 119] on icon at bounding box center [401, 123] width 3 height 8
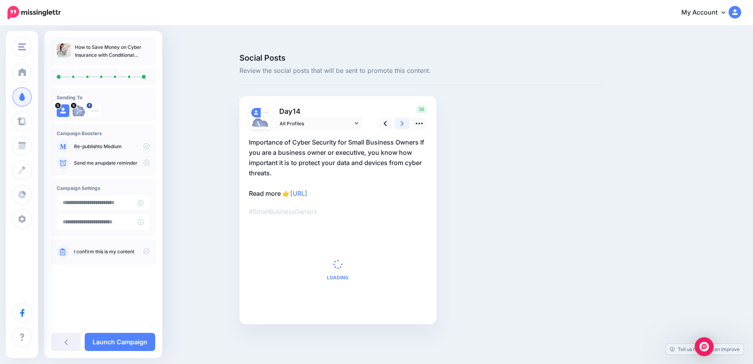
click at [401, 119] on icon at bounding box center [401, 123] width 3 height 8
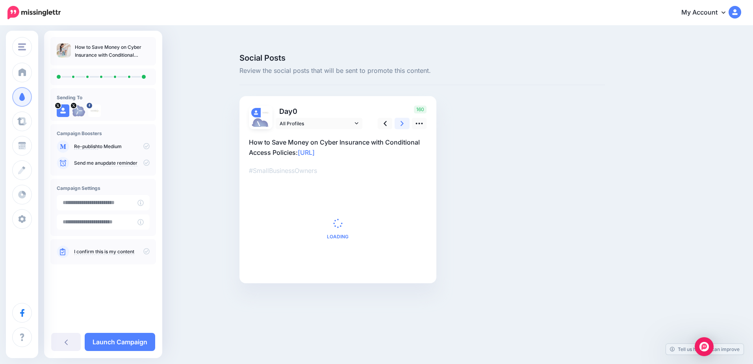
click at [401, 119] on icon at bounding box center [401, 123] width 3 height 8
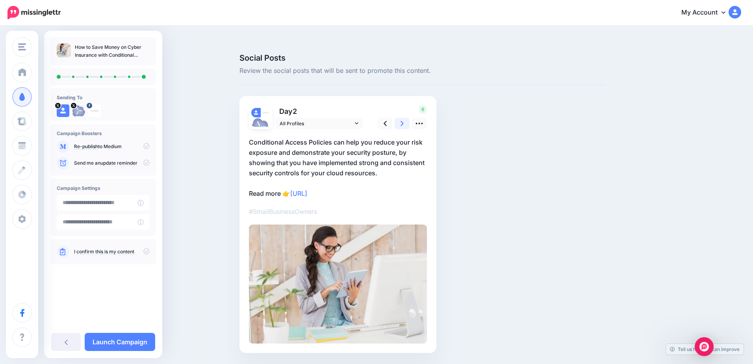
click at [401, 119] on icon at bounding box center [401, 123] width 3 height 8
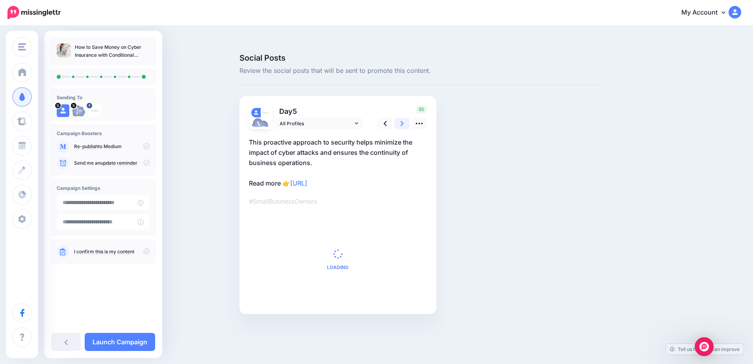
click at [401, 119] on icon at bounding box center [401, 123] width 3 height 8
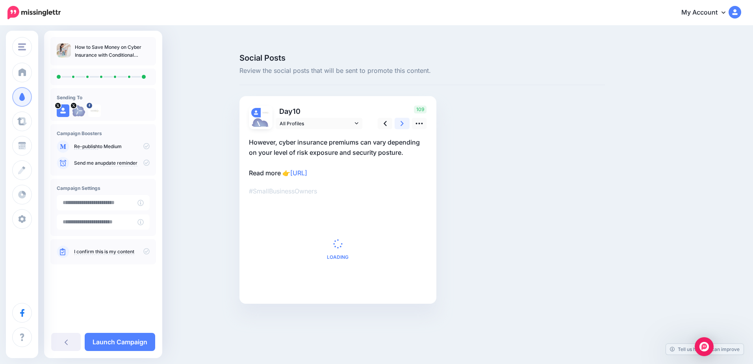
click at [401, 119] on icon at bounding box center [401, 123] width 3 height 8
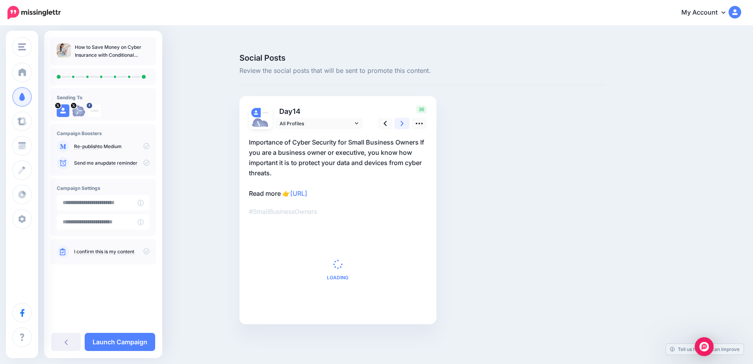
click at [401, 119] on icon at bounding box center [401, 123] width 3 height 8
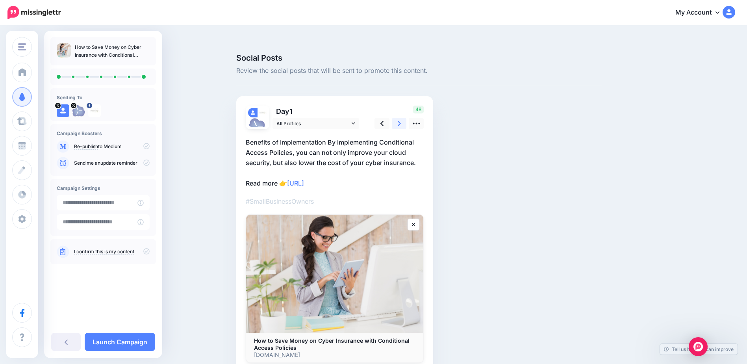
click at [401, 119] on icon at bounding box center [399, 123] width 3 height 8
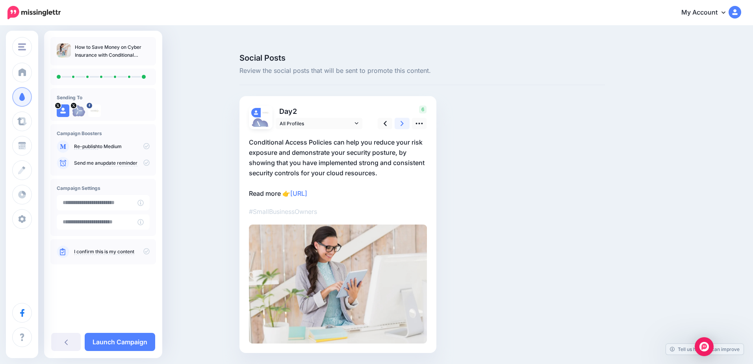
click at [401, 119] on icon at bounding box center [401, 123] width 3 height 8
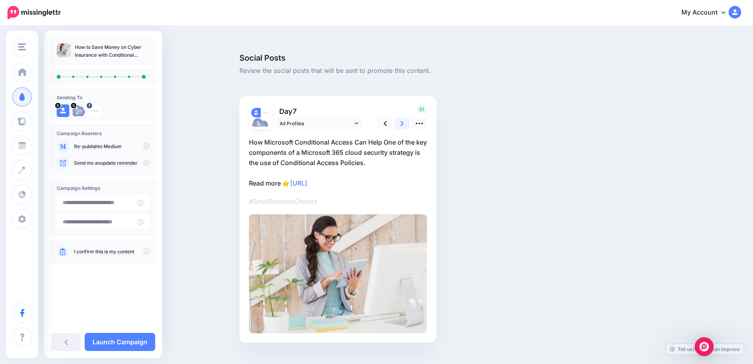
click at [401, 119] on icon at bounding box center [401, 123] width 3 height 8
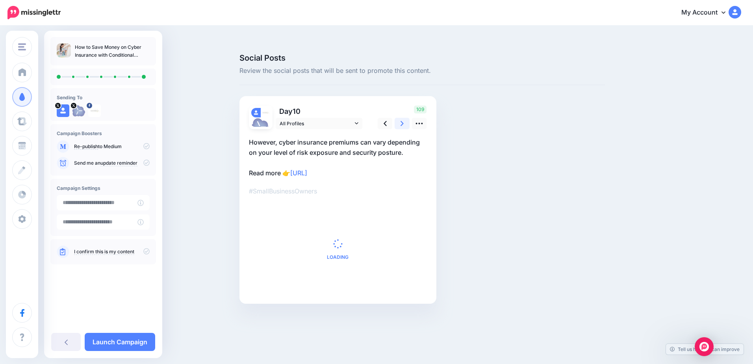
click at [401, 119] on icon at bounding box center [401, 123] width 3 height 8
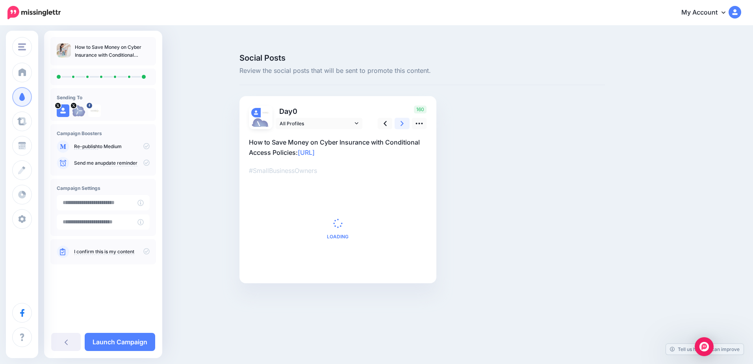
click at [401, 119] on icon at bounding box center [401, 123] width 3 height 8
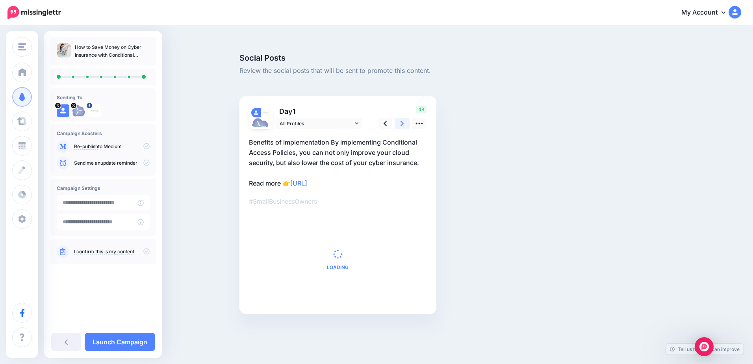
click at [401, 119] on icon at bounding box center [401, 123] width 3 height 8
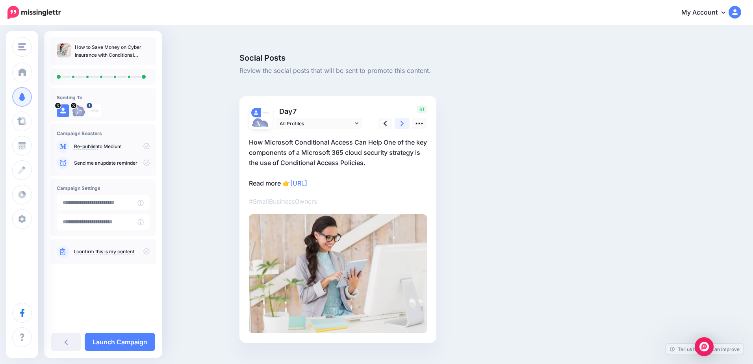
click at [401, 119] on icon at bounding box center [401, 123] width 3 height 8
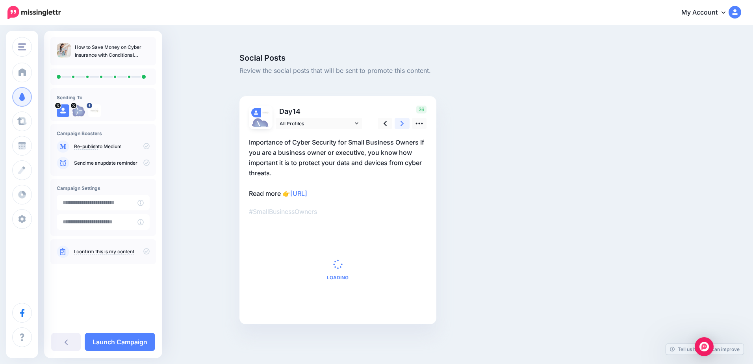
click at [401, 119] on icon at bounding box center [401, 123] width 3 height 8
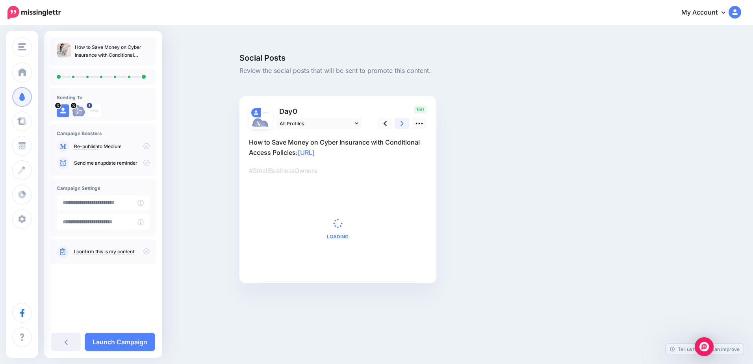
click at [401, 119] on icon at bounding box center [401, 123] width 3 height 8
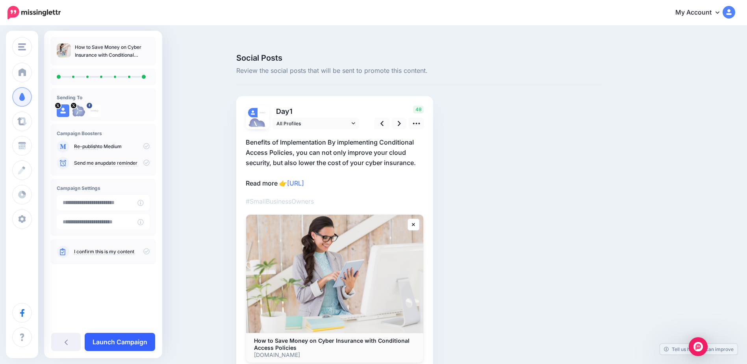
click at [126, 346] on link "Launch Campaign" at bounding box center [120, 342] width 70 height 18
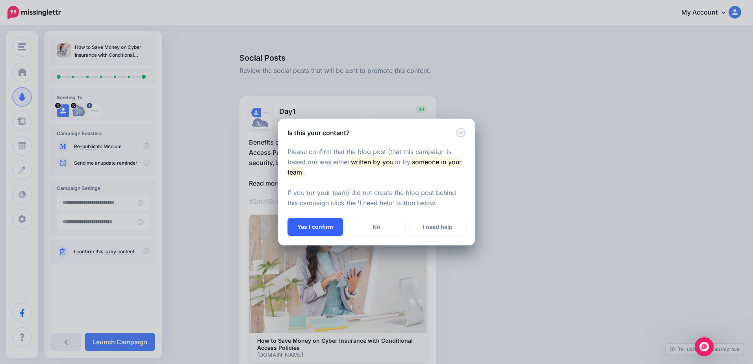
click at [324, 227] on button "Yes I confirm" at bounding box center [315, 227] width 56 height 18
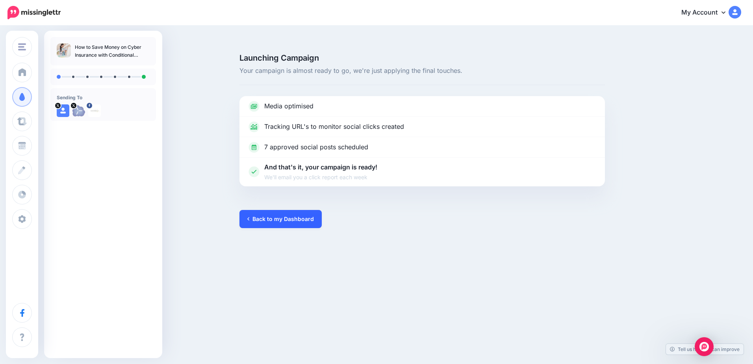
click at [285, 210] on link "Back to my Dashboard" at bounding box center [280, 219] width 82 height 18
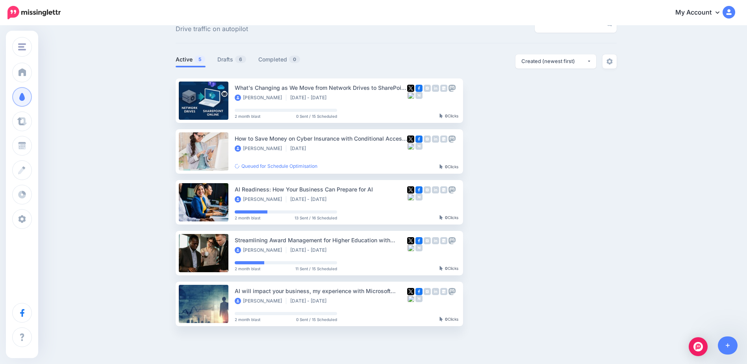
scroll to position [28, 0]
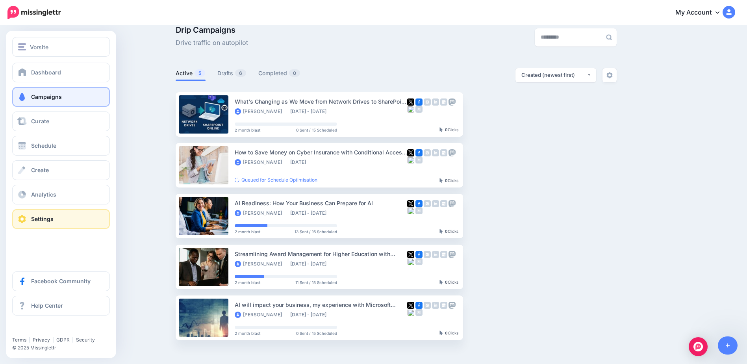
click at [56, 222] on link "Settings" at bounding box center [61, 219] width 98 height 20
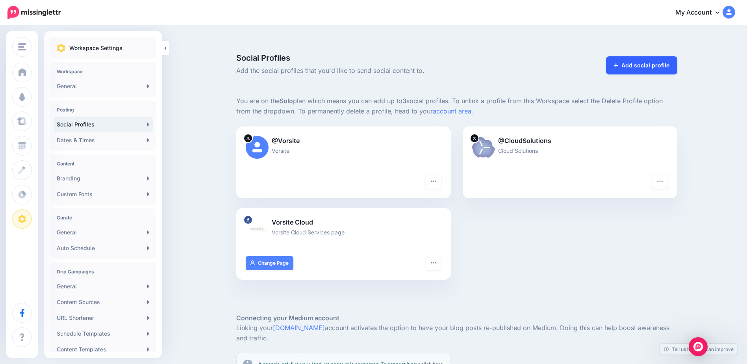
click at [626, 56] on link "Add social profile" at bounding box center [641, 65] width 71 height 18
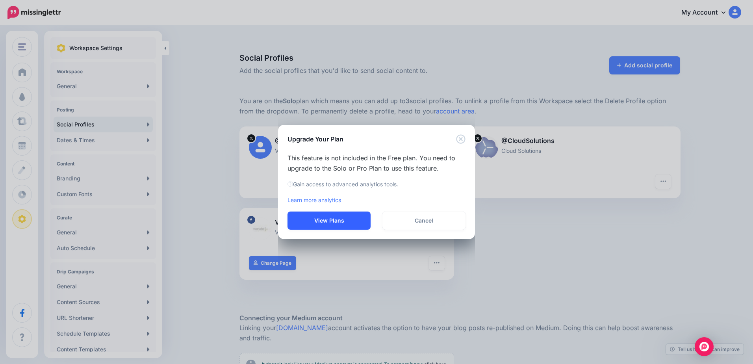
click at [335, 218] on button "View Plans" at bounding box center [328, 220] width 83 height 18
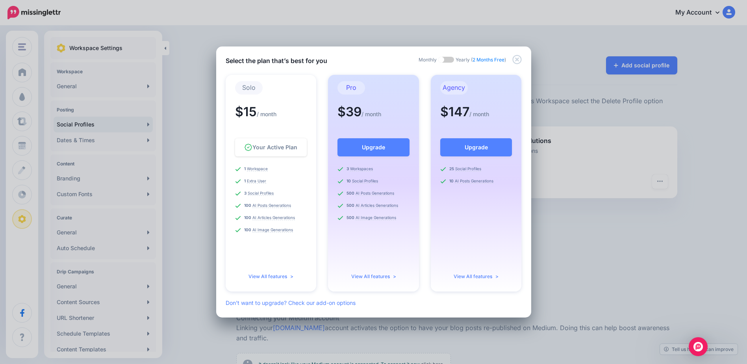
click at [275, 222] on div "1 Workspace 1 Extra User 3 Social Profiles 100 100" at bounding box center [271, 220] width 72 height 108
click at [520, 59] on icon "Close" at bounding box center [516, 59] width 9 height 9
